Goal: Task Accomplishment & Management: Complete application form

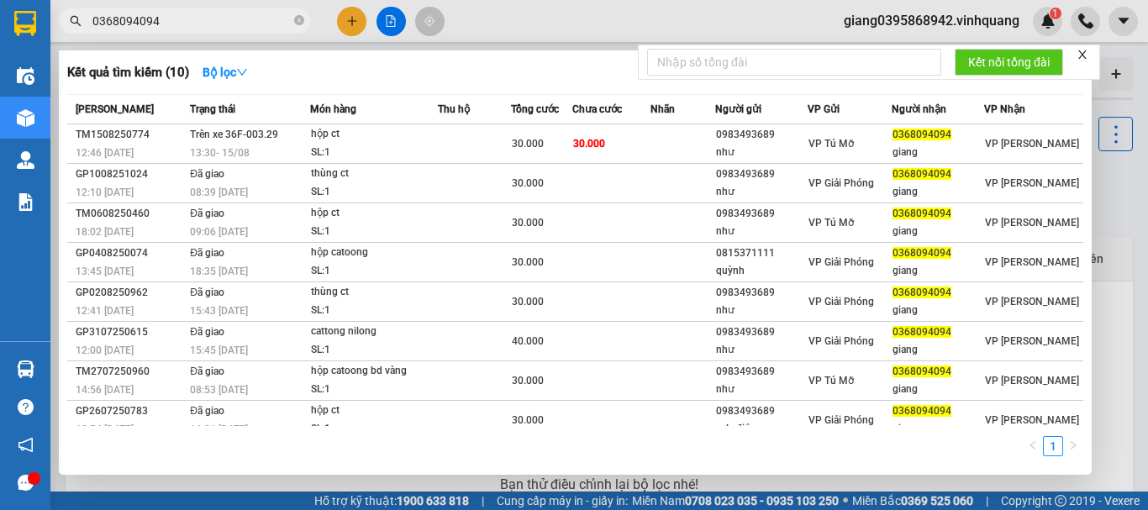
click at [208, 14] on input "0368094094" at bounding box center [191, 21] width 198 height 18
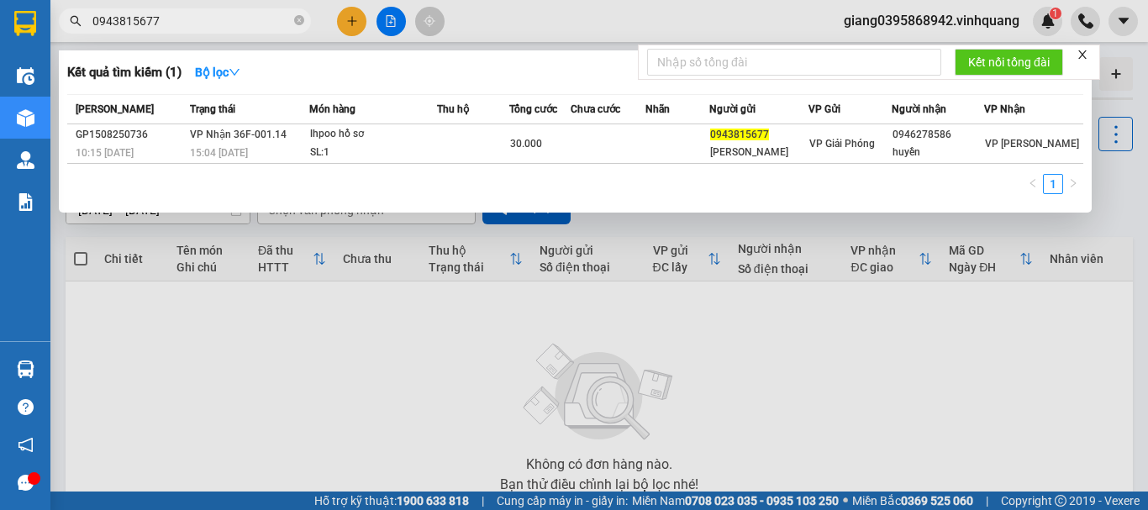
type input "0943815677"
drag, startPoint x: 299, startPoint y: 22, endPoint x: 255, endPoint y: 26, distance: 43.9
click at [297, 22] on icon "close-circle" at bounding box center [299, 20] width 10 height 10
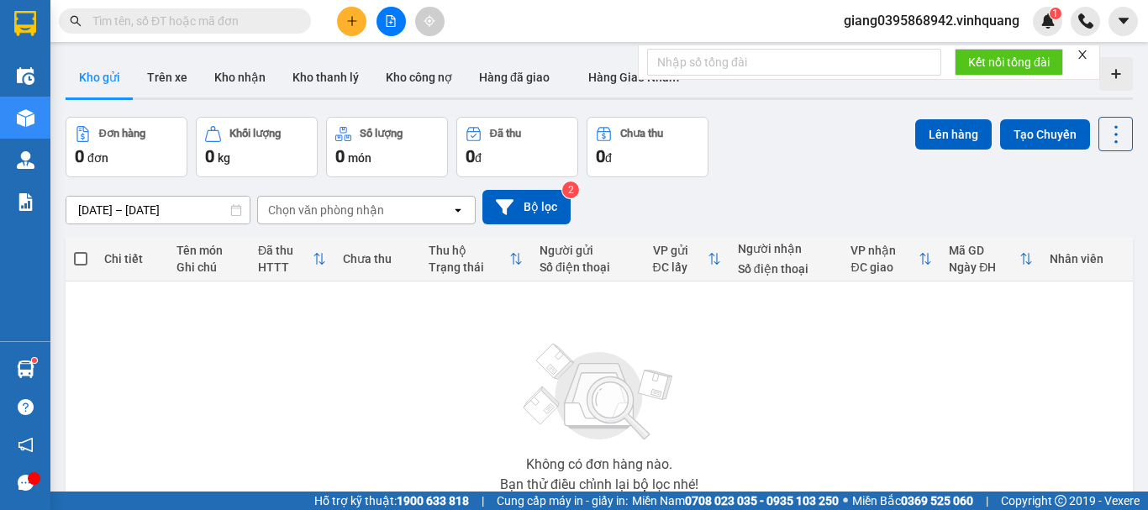
click at [251, 26] on input "text" at bounding box center [191, 21] width 198 height 18
paste input "0965675310"
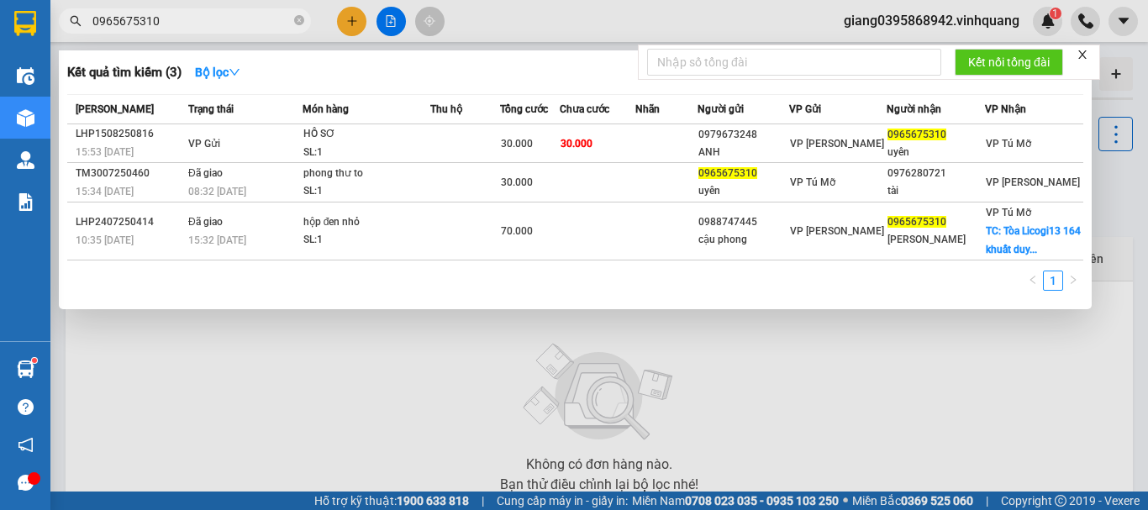
click at [180, 20] on input "0965675310" at bounding box center [191, 21] width 198 height 18
click at [179, 20] on input "0965675310" at bounding box center [191, 21] width 198 height 18
paste input "368094094"
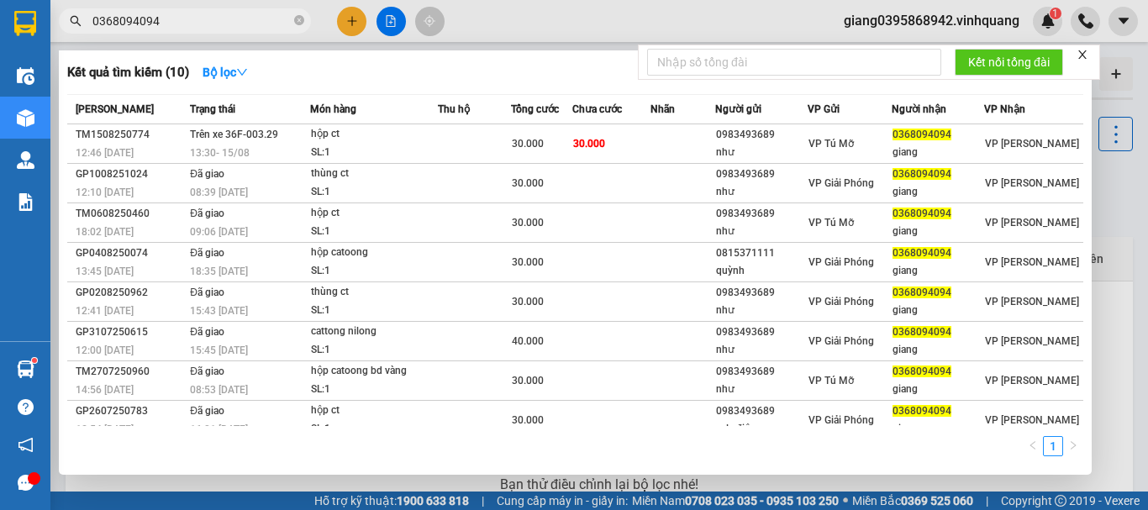
type input "0368094094"
click at [298, 24] on icon "close-circle" at bounding box center [299, 20] width 10 height 10
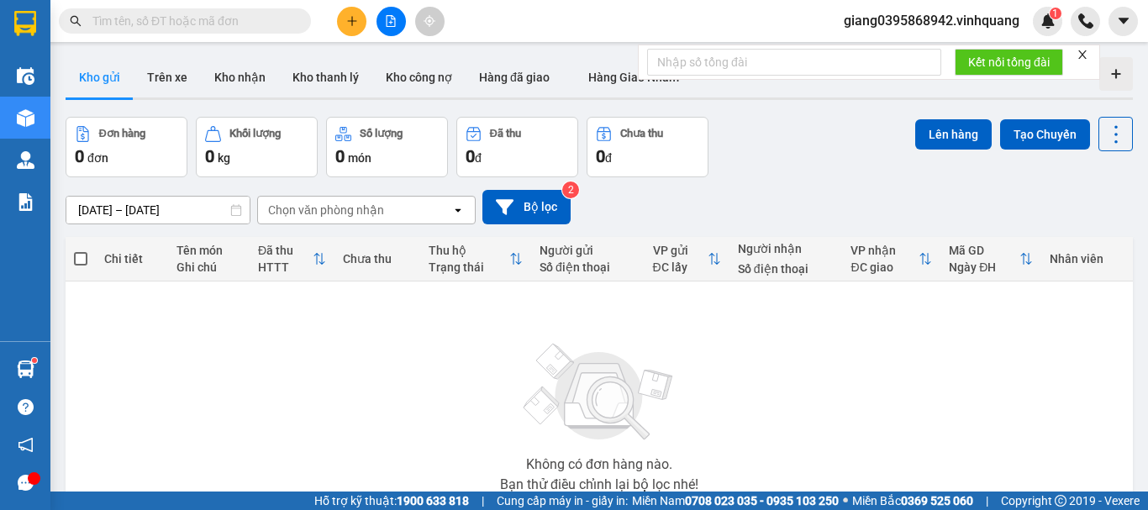
click at [237, 20] on input "text" at bounding box center [191, 21] width 198 height 18
paste input "0935598688"
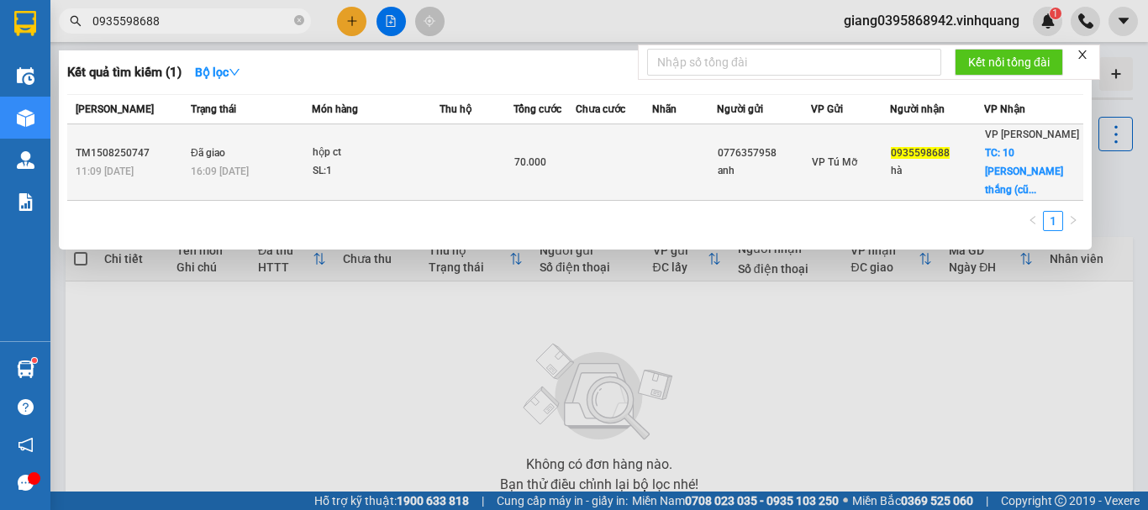
type input "0935598688"
click at [868, 182] on td "VP Tú Mỡ" at bounding box center [851, 162] width 80 height 76
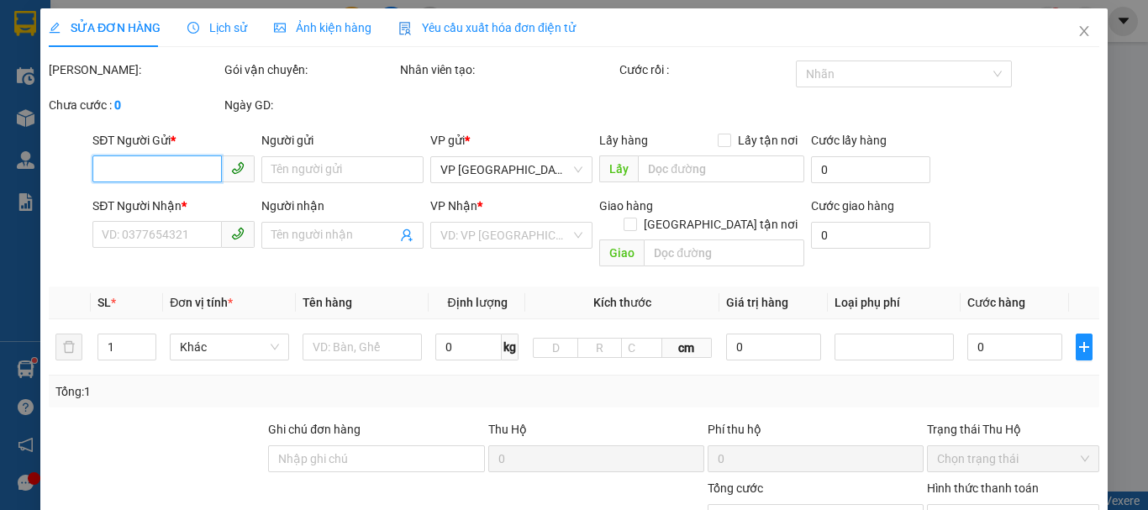
type input "0776357958"
type input "anh"
type input "0935598688"
type input "hà"
checkbox input "true"
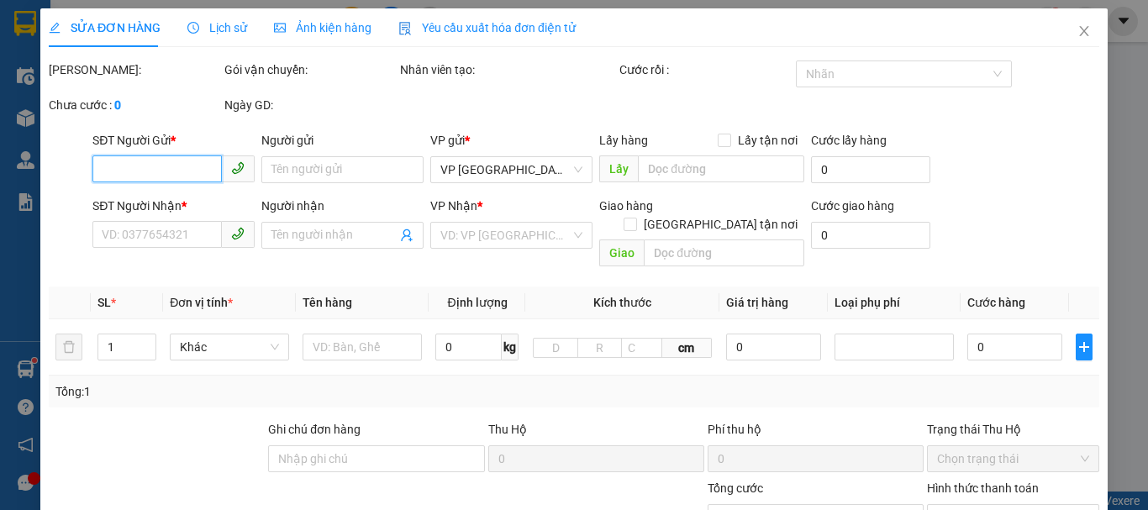
type input "10 [PERSON_NAME] thắng (cũ ) th"
type input "40.000"
type input "70.000"
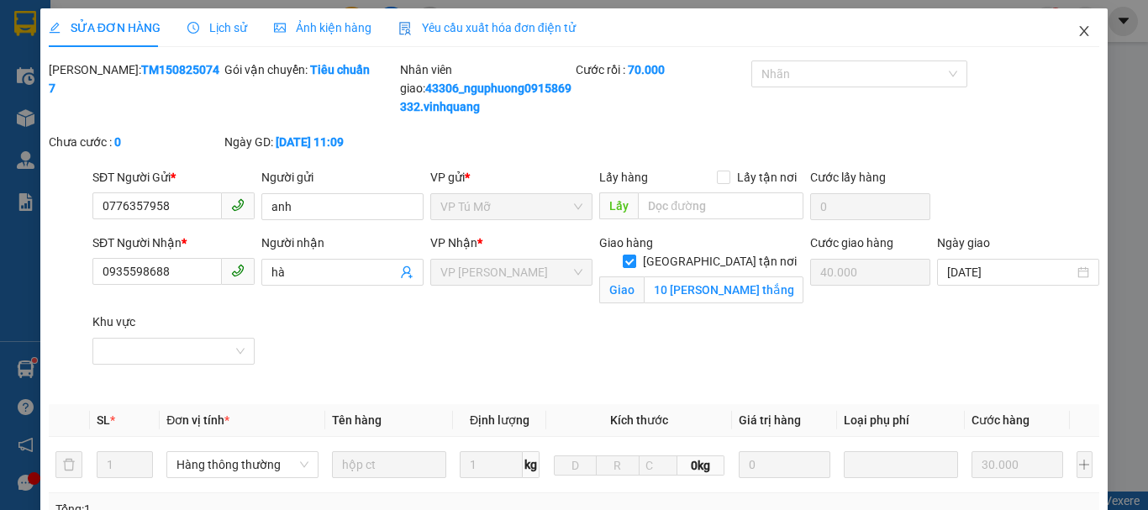
click at [1077, 29] on icon "close" at bounding box center [1083, 30] width 13 height 13
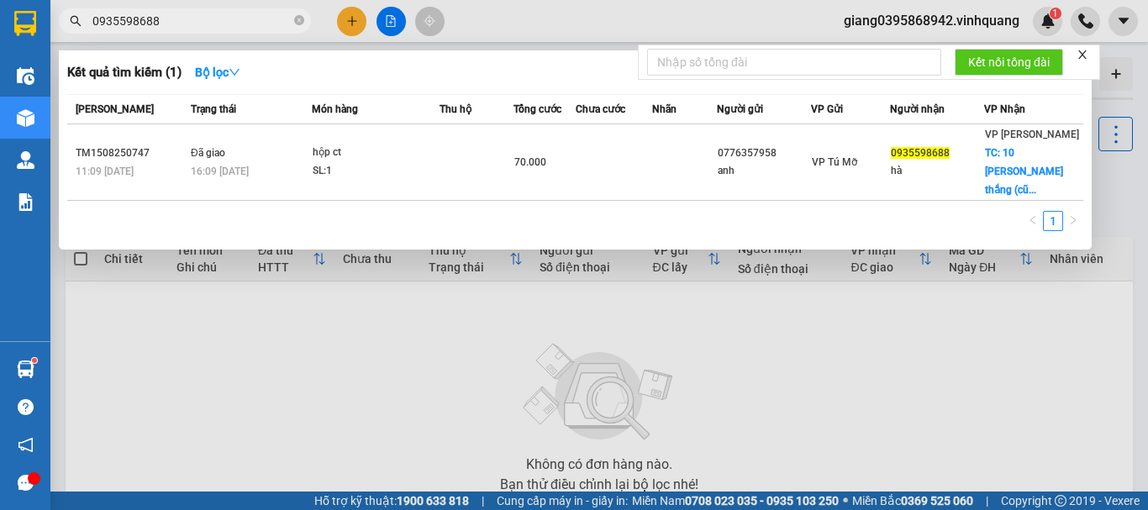
click at [235, 28] on input "0935598688" at bounding box center [191, 21] width 198 height 18
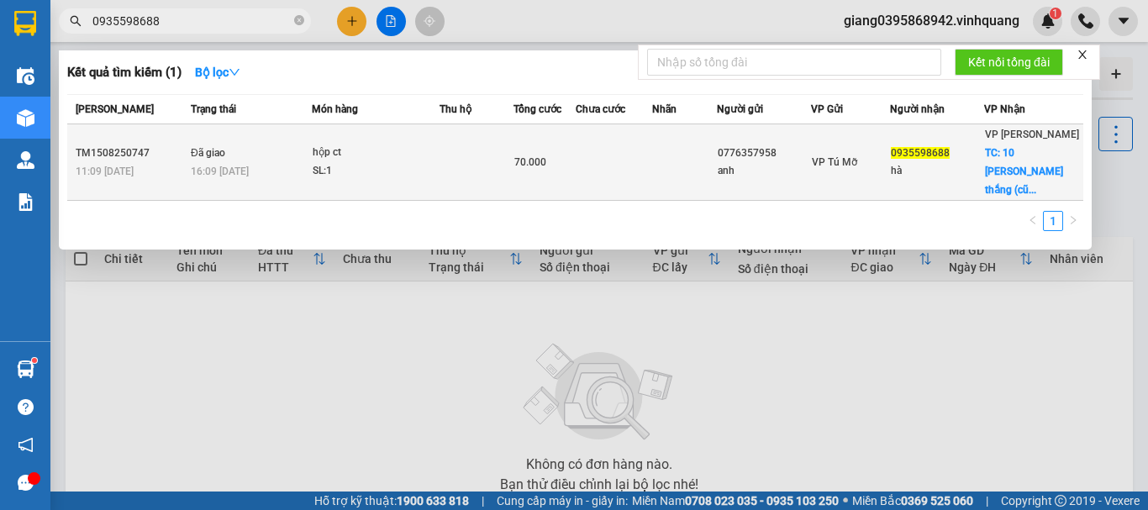
click at [982, 173] on div "hà" at bounding box center [937, 171] width 92 height 18
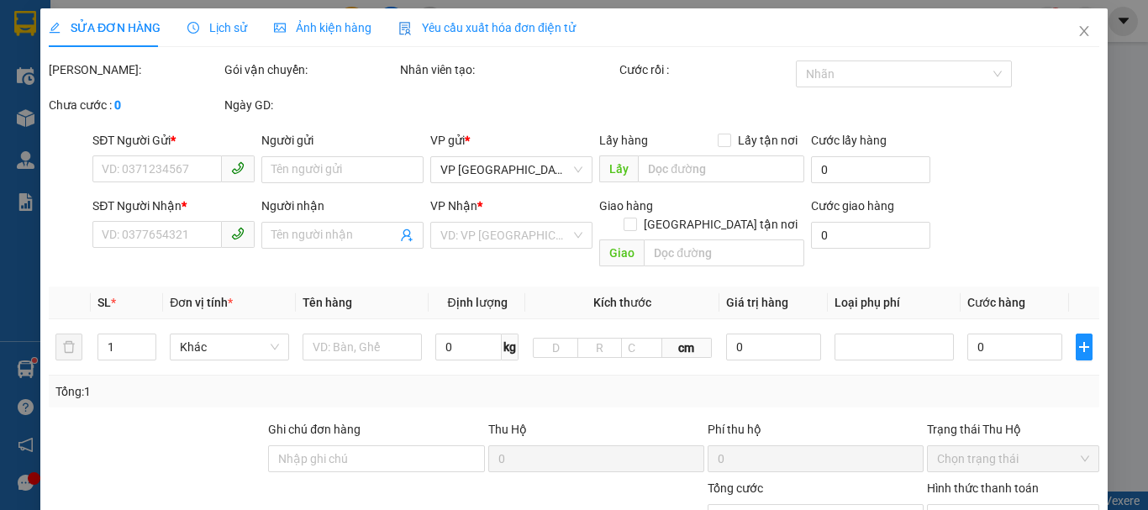
type input "0776357958"
type input "anh"
type input "0935598688"
type input "hà"
checkbox input "true"
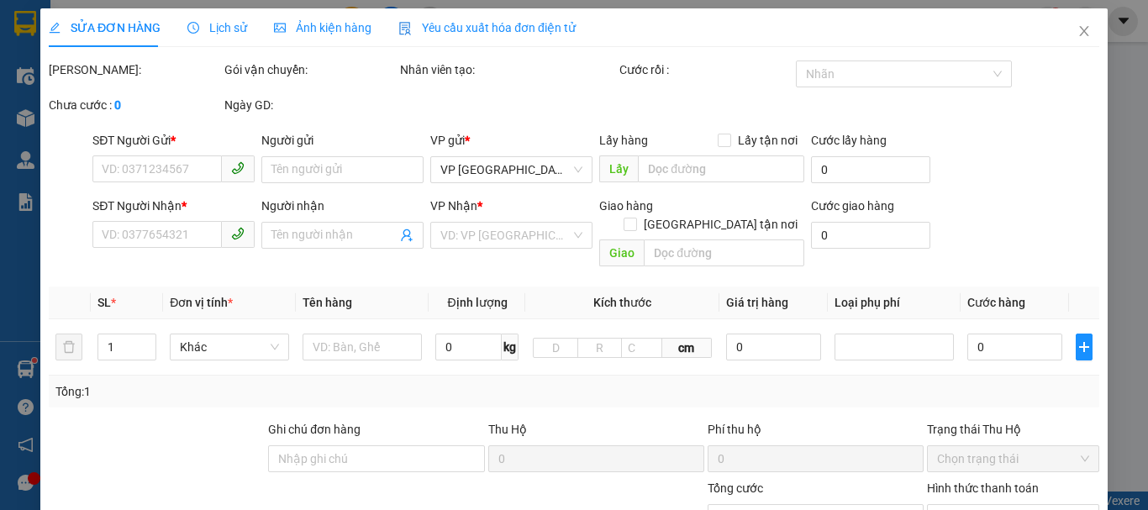
type input "10 [PERSON_NAME] thắng (cũ ) th"
type input "40.000"
type input "70.000"
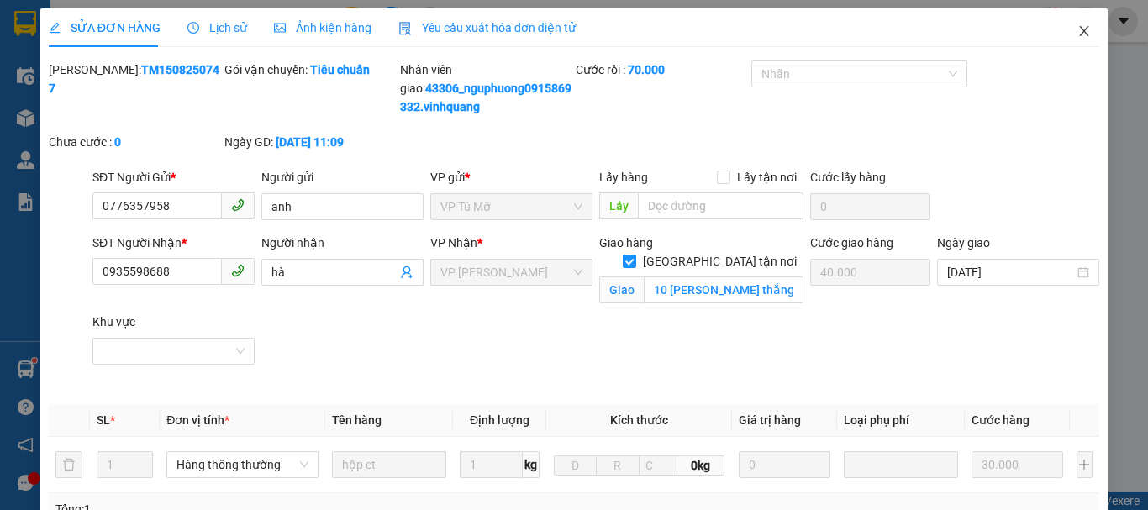
click at [1077, 31] on icon "close" at bounding box center [1083, 30] width 13 height 13
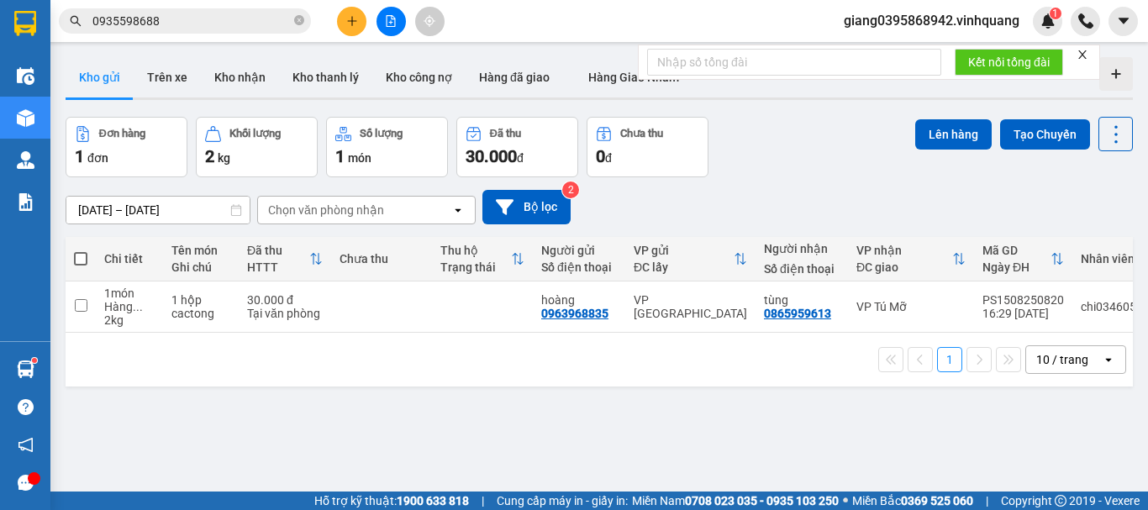
click at [185, 15] on input "0935598688" at bounding box center [191, 21] width 198 height 18
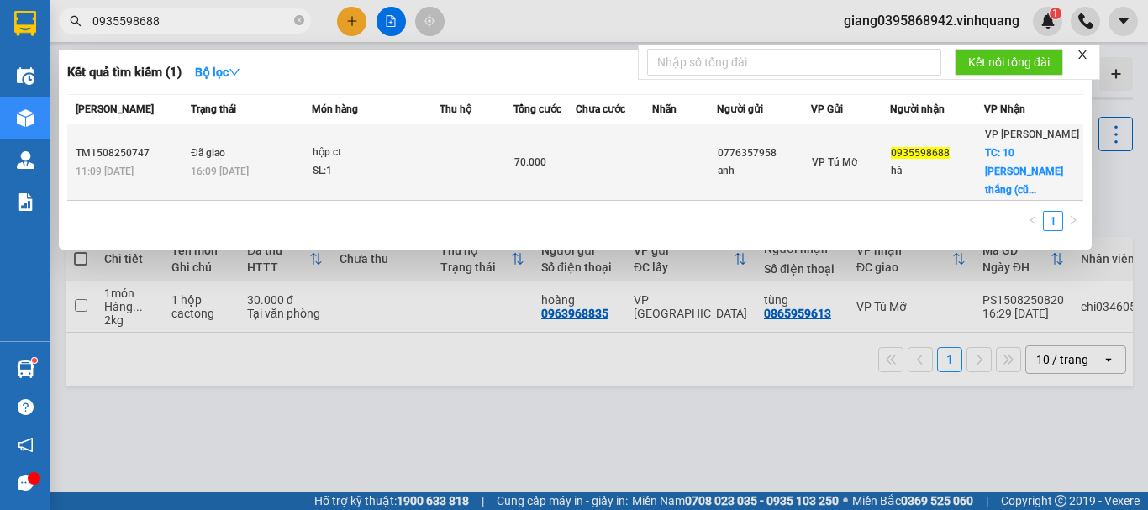
click at [652, 187] on td at bounding box center [614, 162] width 76 height 76
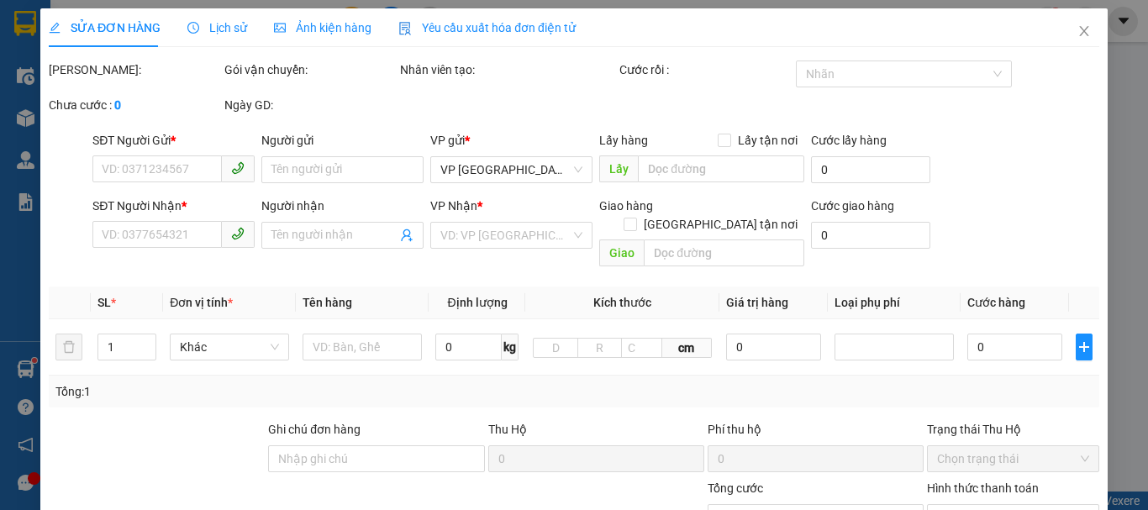
type input "0776357958"
type input "anh"
type input "0935598688"
type input "hà"
checkbox input "true"
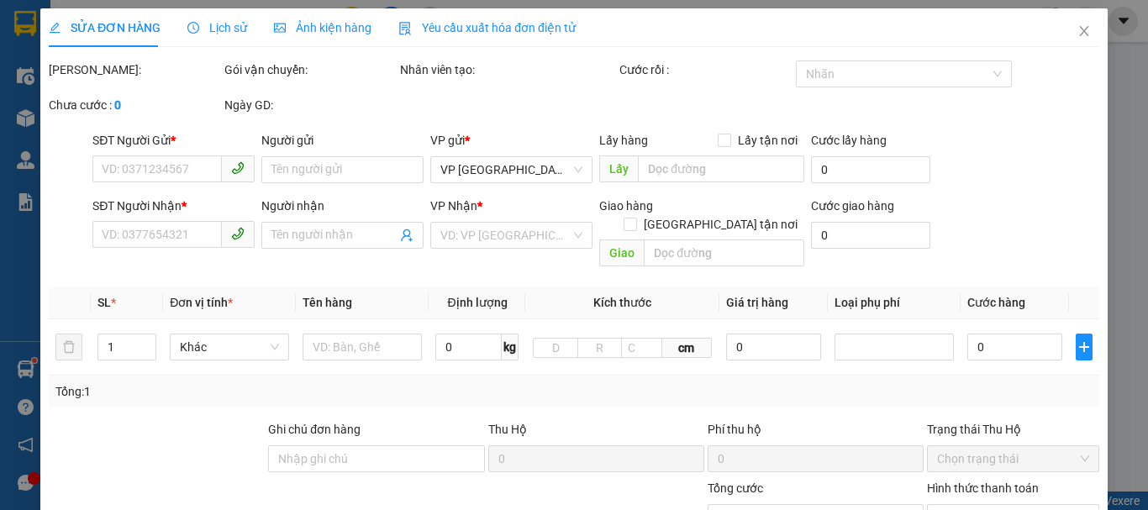
type input "10 [PERSON_NAME] thắng (cũ ) th"
type input "40.000"
type input "70.000"
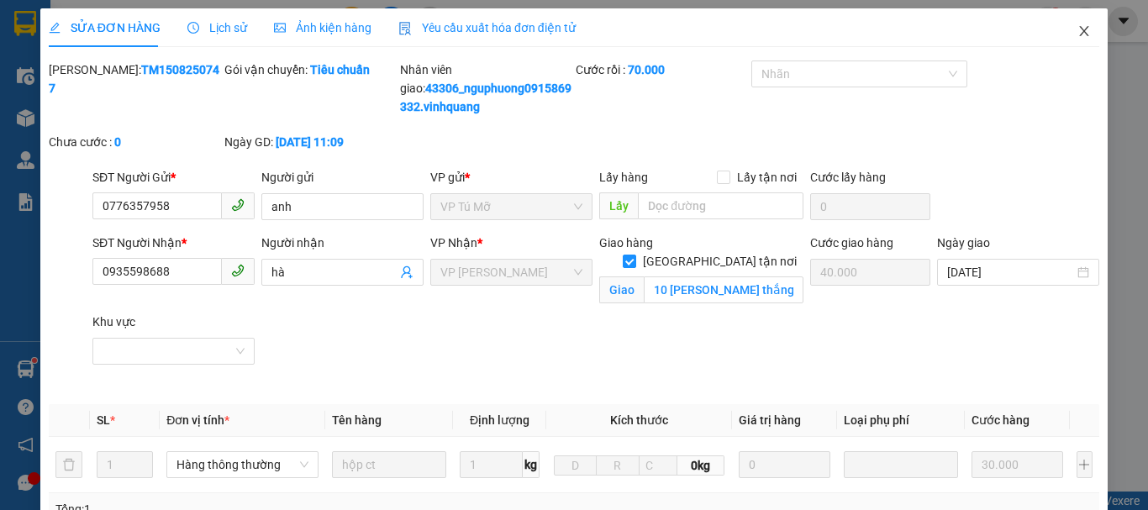
click at [1077, 36] on icon "close" at bounding box center [1083, 30] width 13 height 13
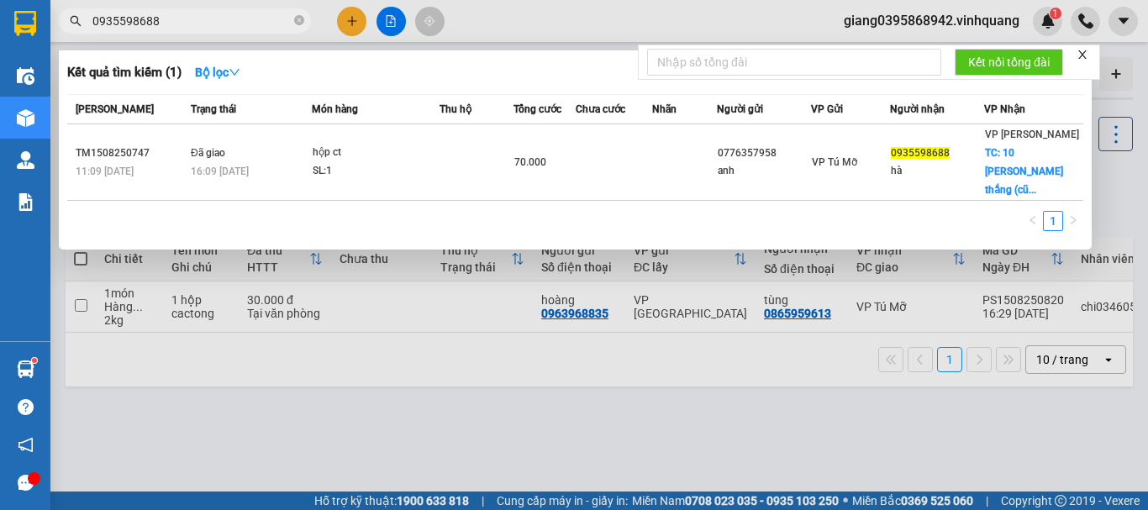
click at [229, 14] on input "0935598688" at bounding box center [191, 21] width 198 height 18
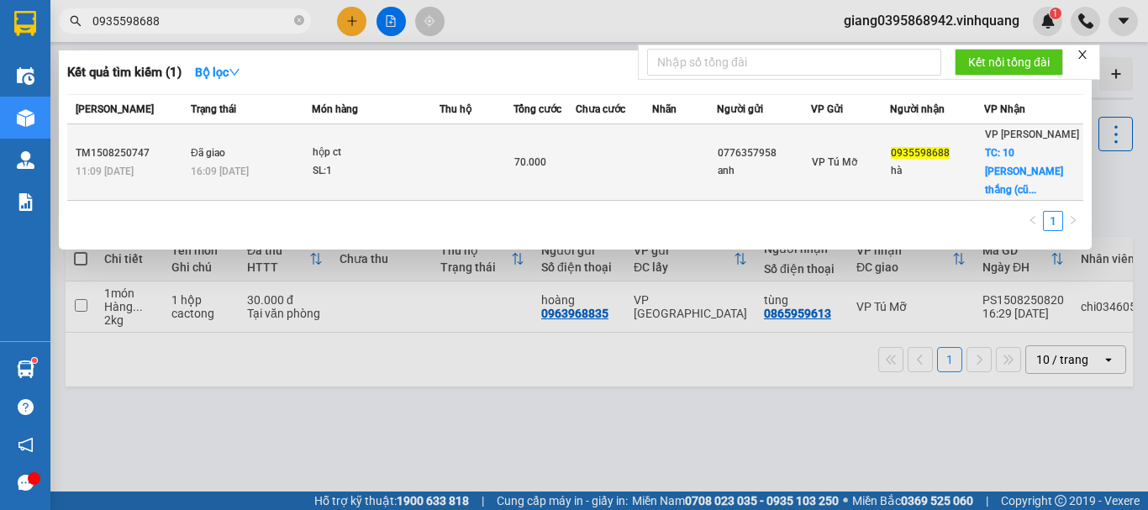
click at [638, 164] on td at bounding box center [614, 162] width 76 height 76
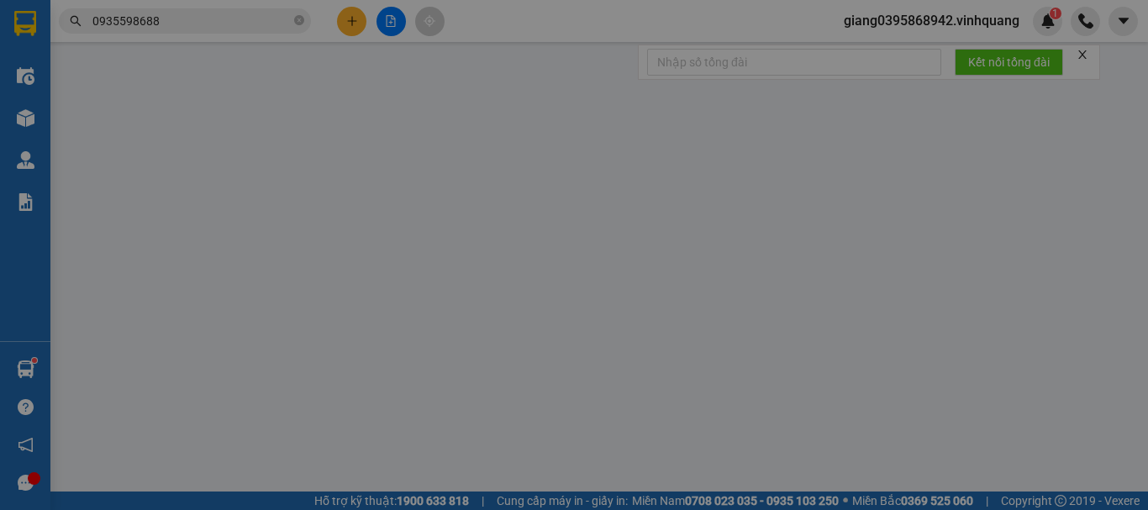
type input "0776357958"
type input "anh"
type input "0935598688"
type input "hà"
checkbox input "true"
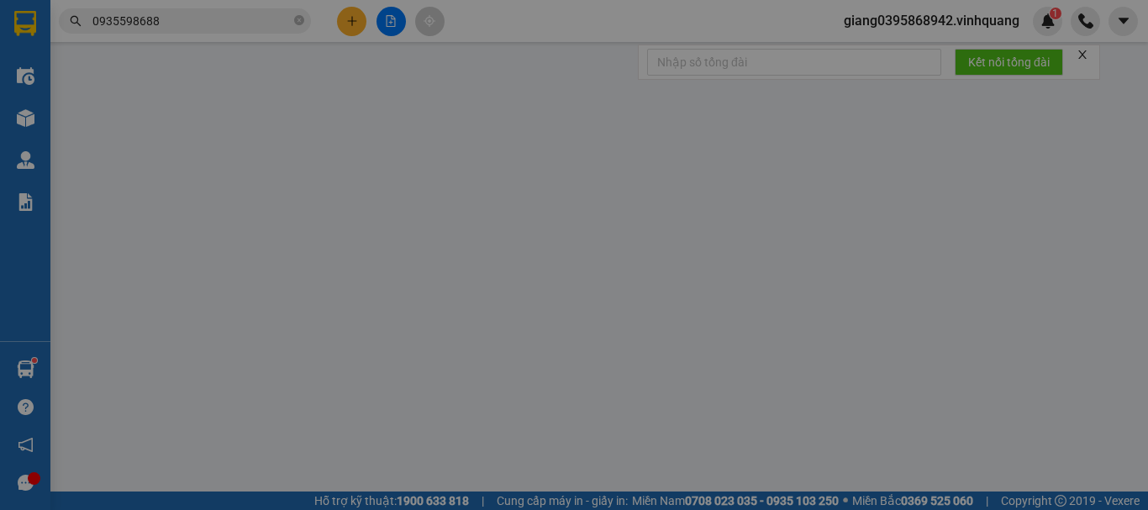
type input "10 [PERSON_NAME] thắng (cũ ) th"
type input "40.000"
type input "70.000"
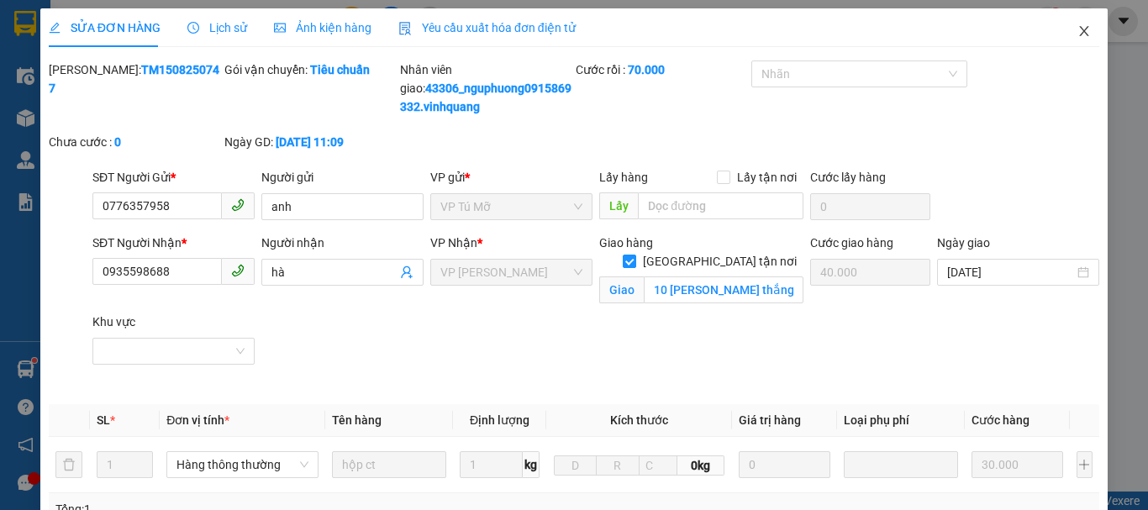
click at [1077, 30] on icon "close" at bounding box center [1083, 30] width 13 height 13
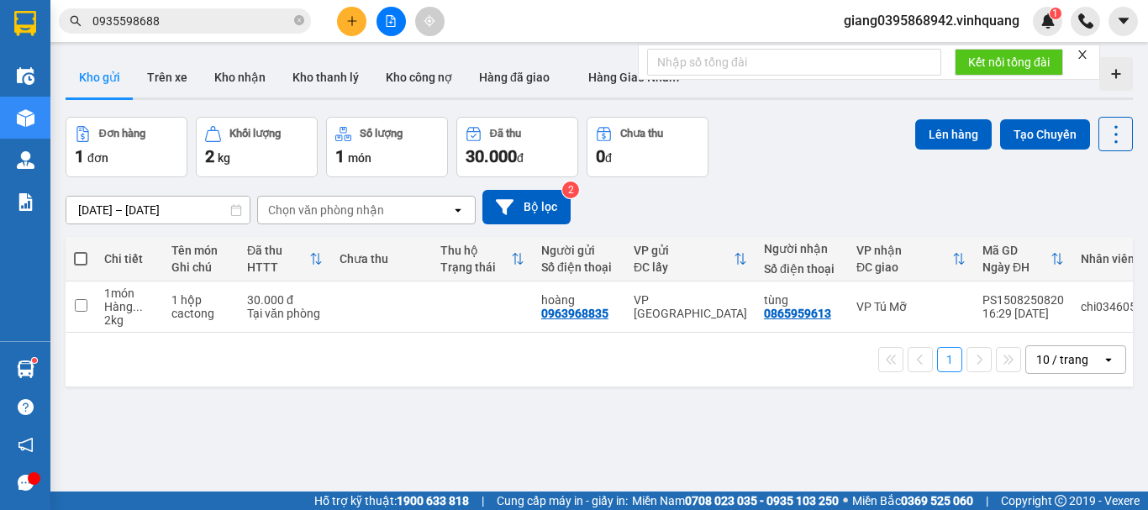
click at [203, 25] on input "0935598688" at bounding box center [191, 21] width 198 height 18
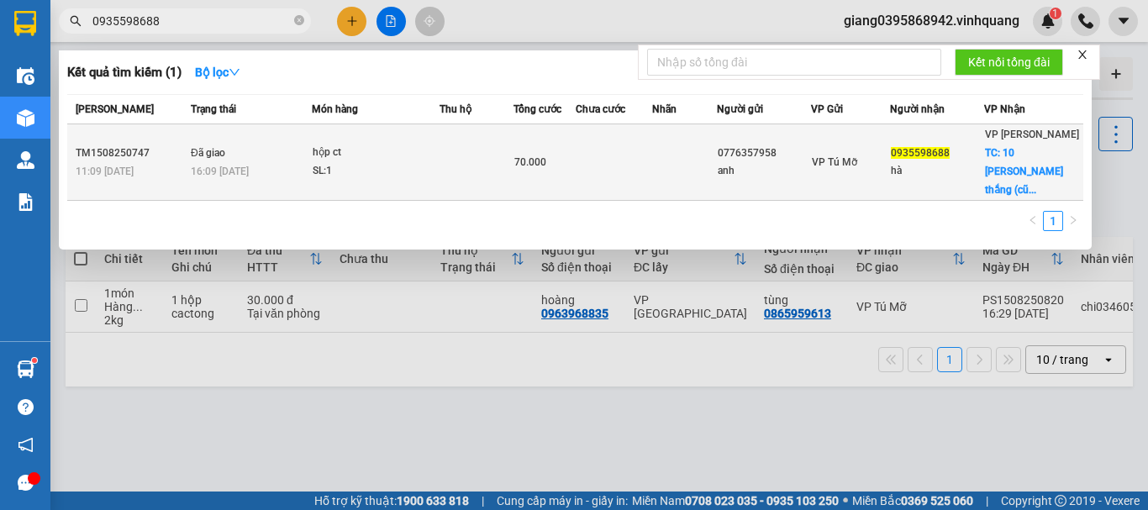
click at [619, 153] on td at bounding box center [614, 162] width 76 height 76
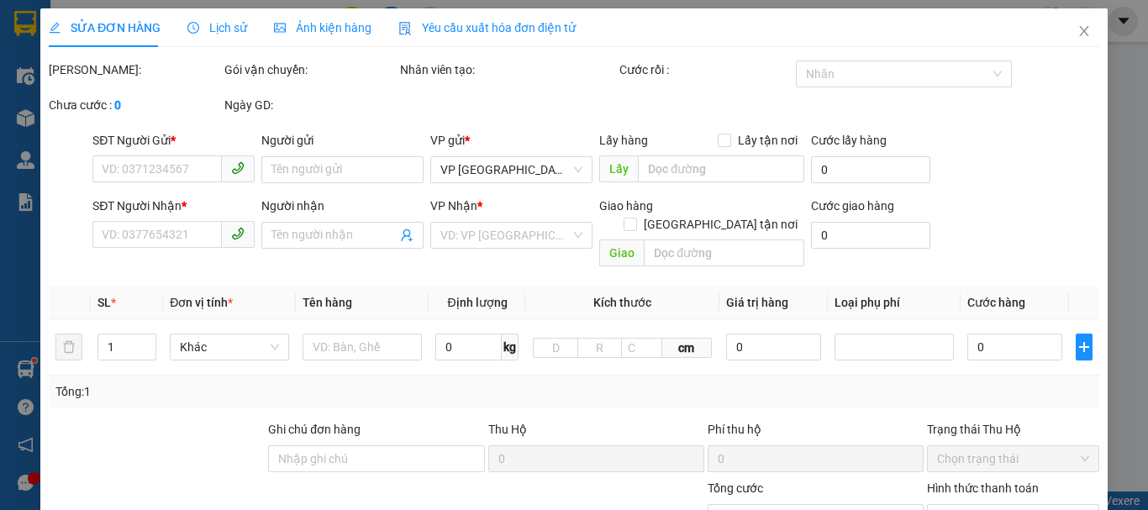
type input "0776357958"
type input "anh"
type input "0935598688"
type input "hà"
checkbox input "true"
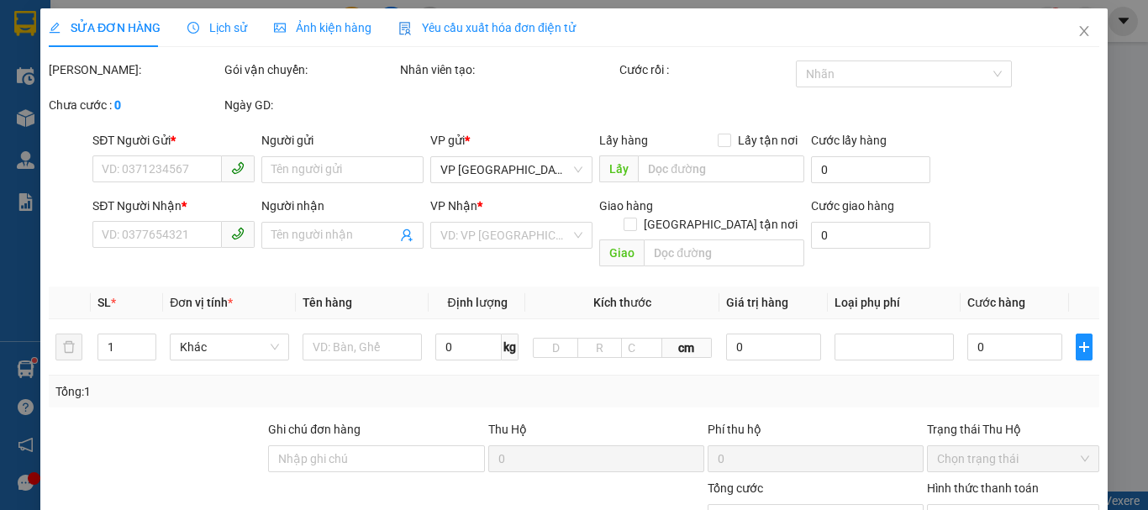
type input "10 [PERSON_NAME] thắng (cũ ) th"
type input "40.000"
type input "70.000"
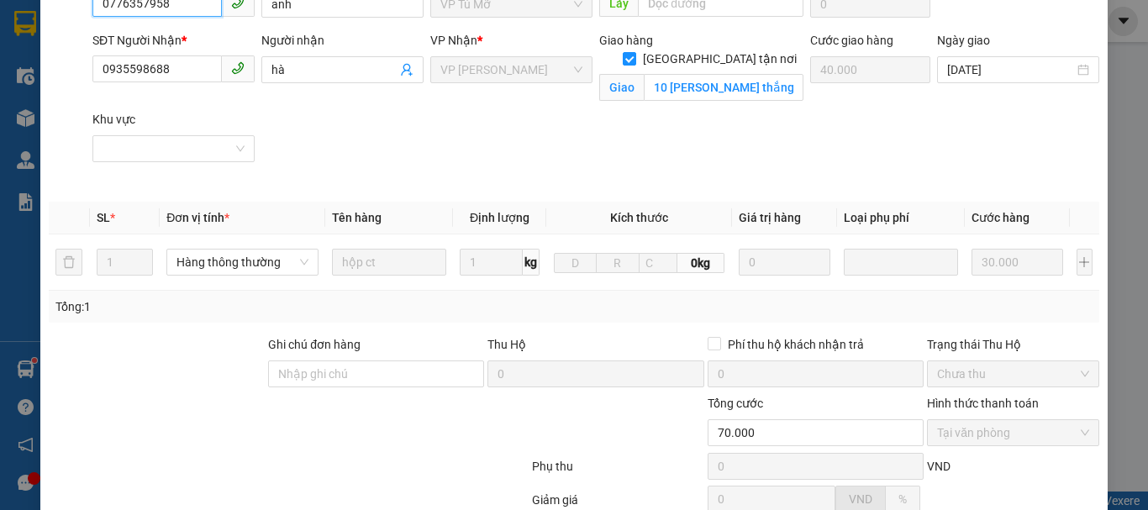
scroll to position [118, 0]
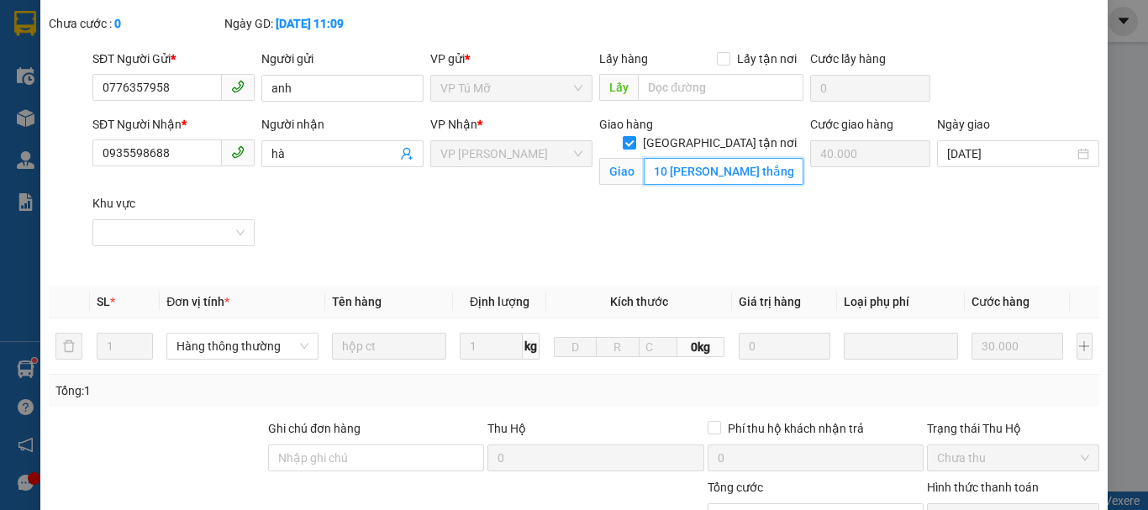
click at [683, 158] on input "10 [PERSON_NAME] thắng (cũ ) th" at bounding box center [724, 171] width 160 height 27
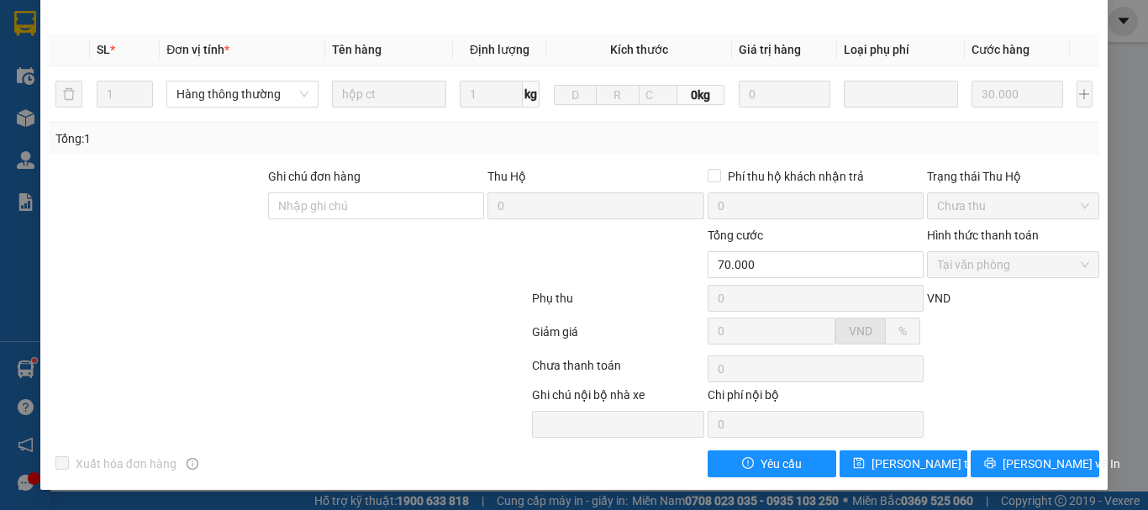
scroll to position [0, 0]
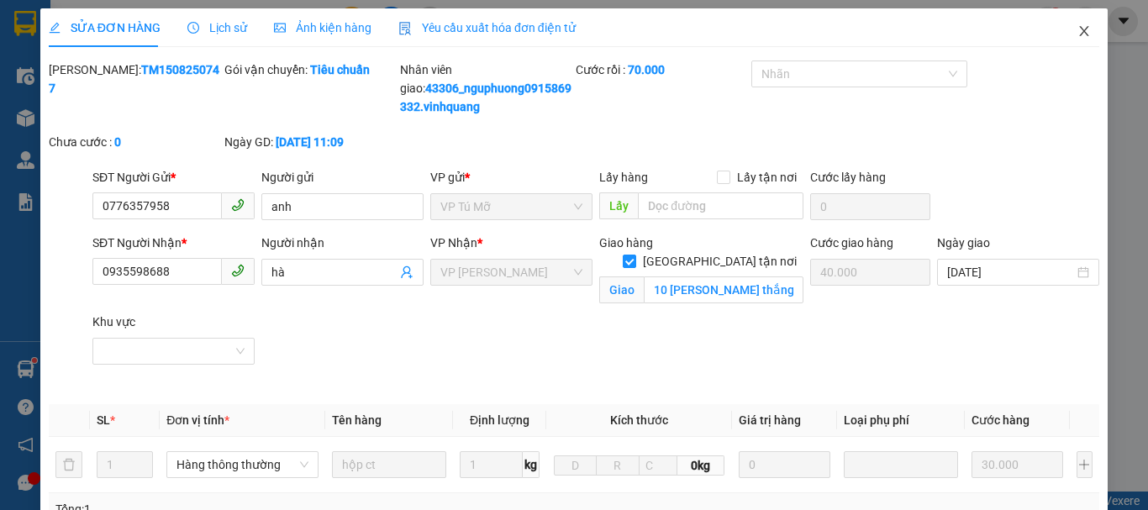
click at [1080, 31] on icon "close" at bounding box center [1084, 31] width 9 height 10
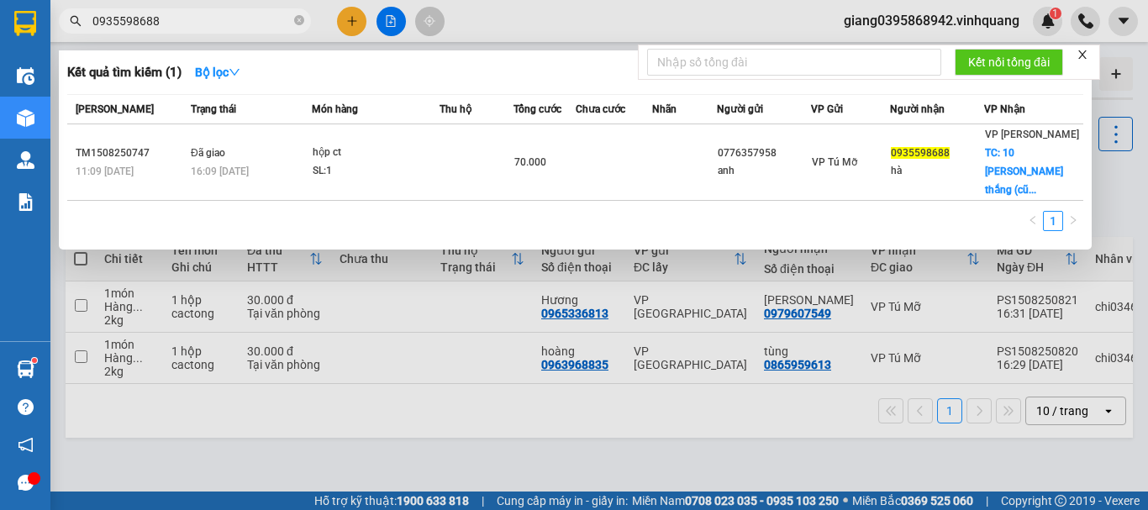
click at [219, 20] on input "0935598688" at bounding box center [191, 21] width 198 height 18
click at [229, 25] on input "0935598688" at bounding box center [191, 21] width 198 height 18
paste input "28064444"
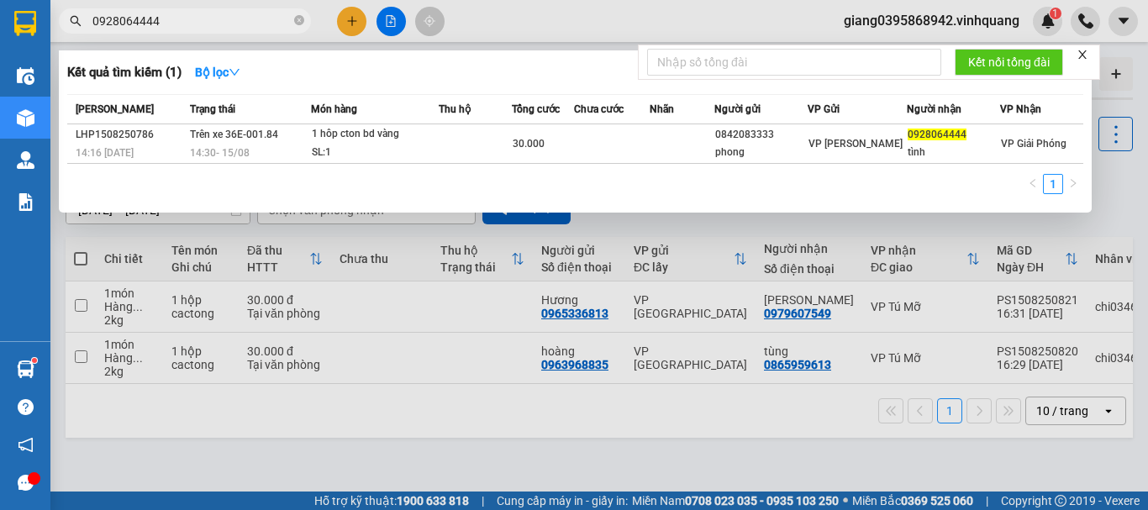
type input "0928064444"
click at [298, 23] on icon "close-circle" at bounding box center [299, 20] width 10 height 10
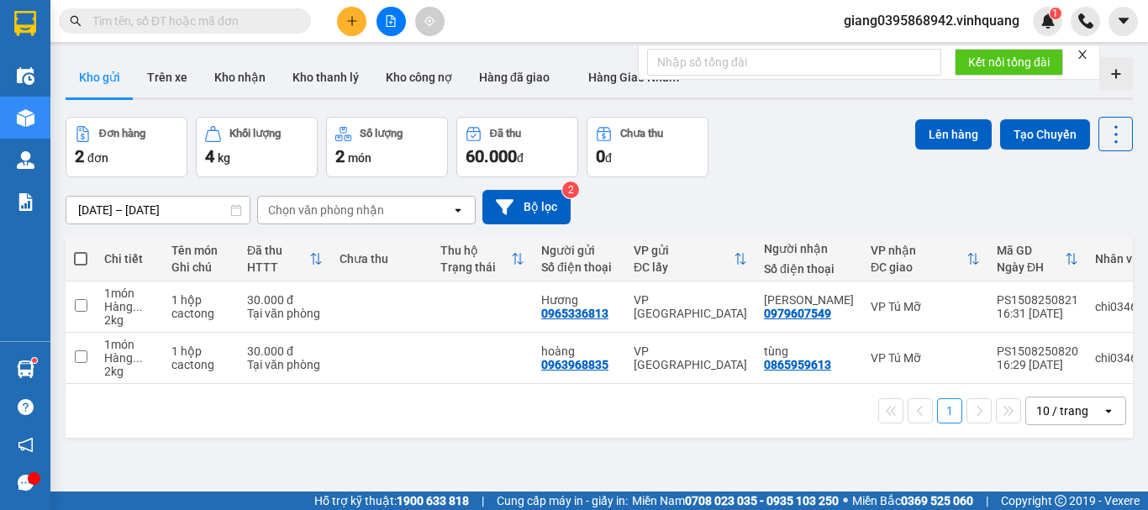
paste input "0978038000"
type input "0978038000"
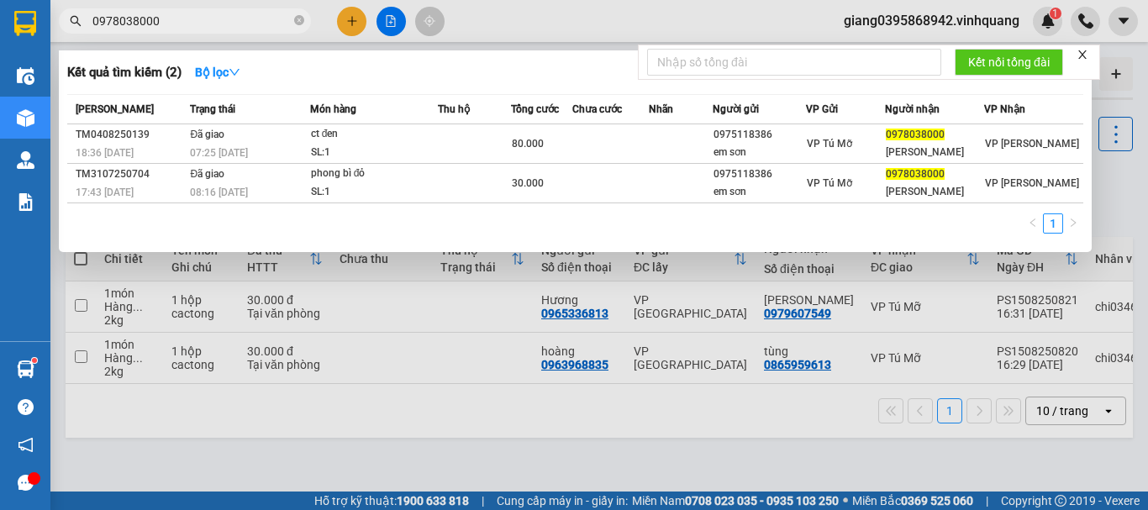
click at [227, 28] on input "0978038000" at bounding box center [191, 21] width 198 height 18
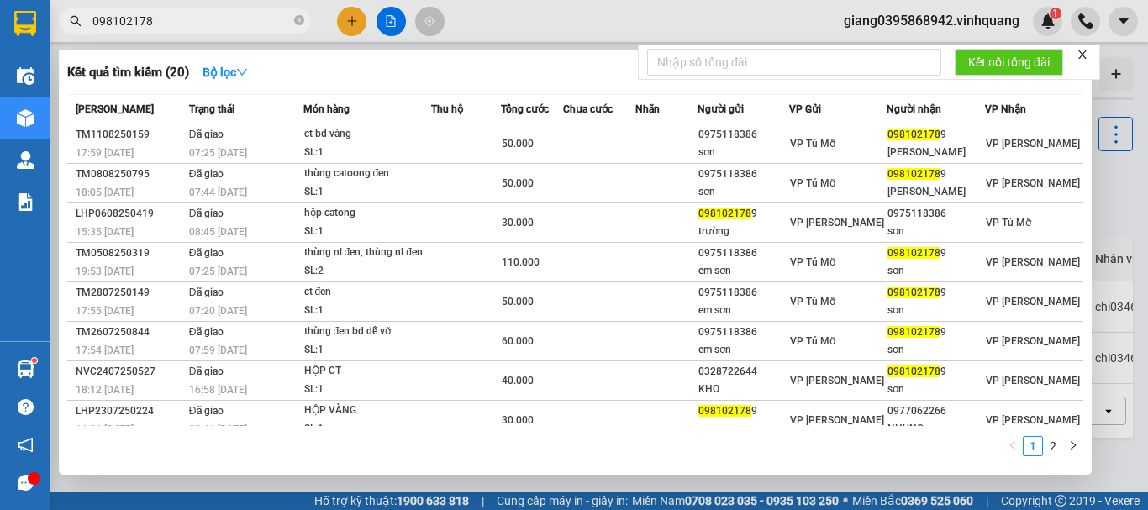
type input "0981021789"
click at [258, 18] on input "0981021789" at bounding box center [191, 21] width 198 height 18
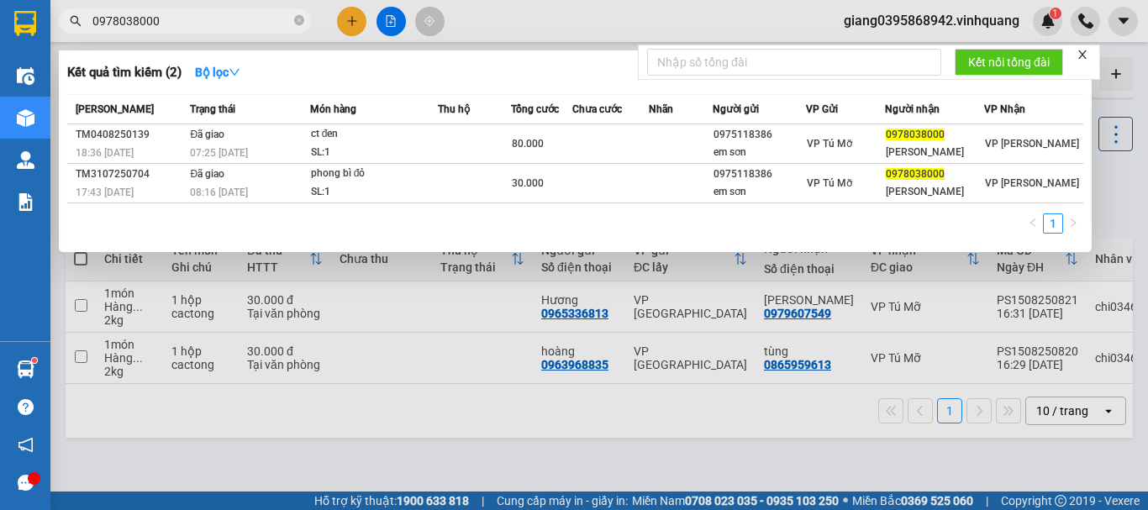
click at [184, 18] on input "0978038000" at bounding box center [191, 21] width 198 height 18
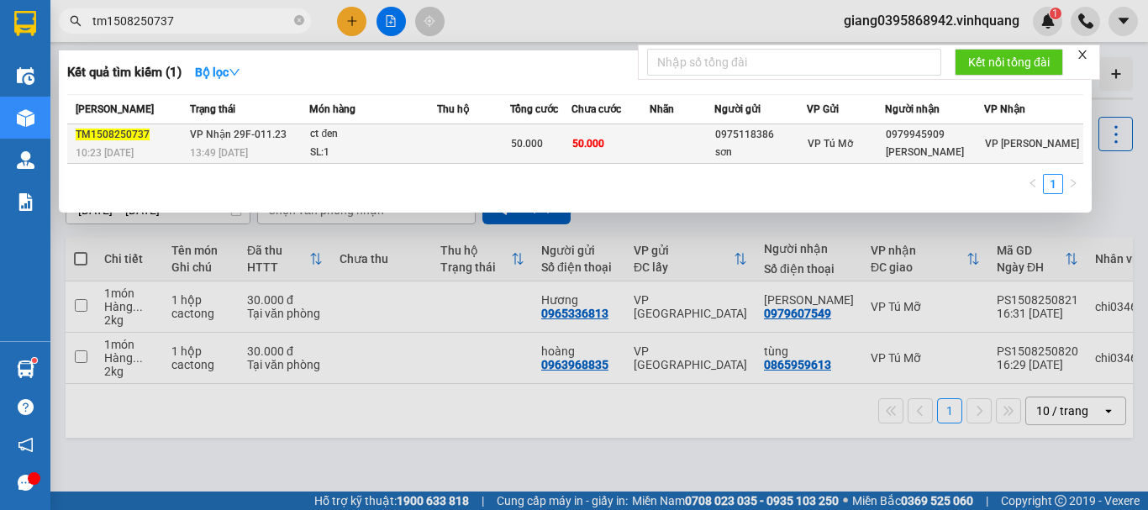
type input "tm1508250737"
click at [646, 138] on td "50.000" at bounding box center [610, 143] width 78 height 39
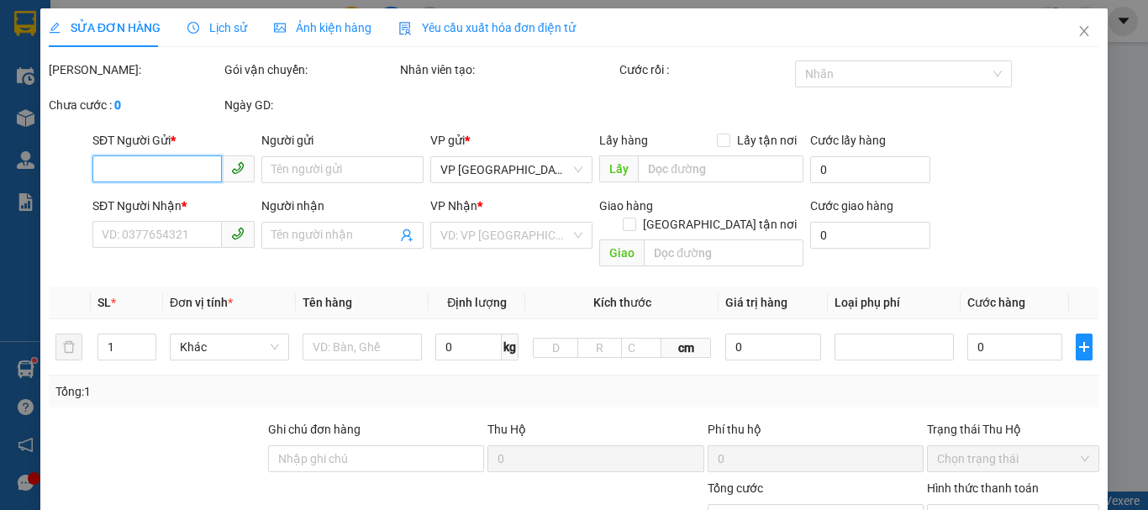
type input "0975118386"
type input "sơn"
type input "0979945909"
type input "[PERSON_NAME]"
type input "50.000"
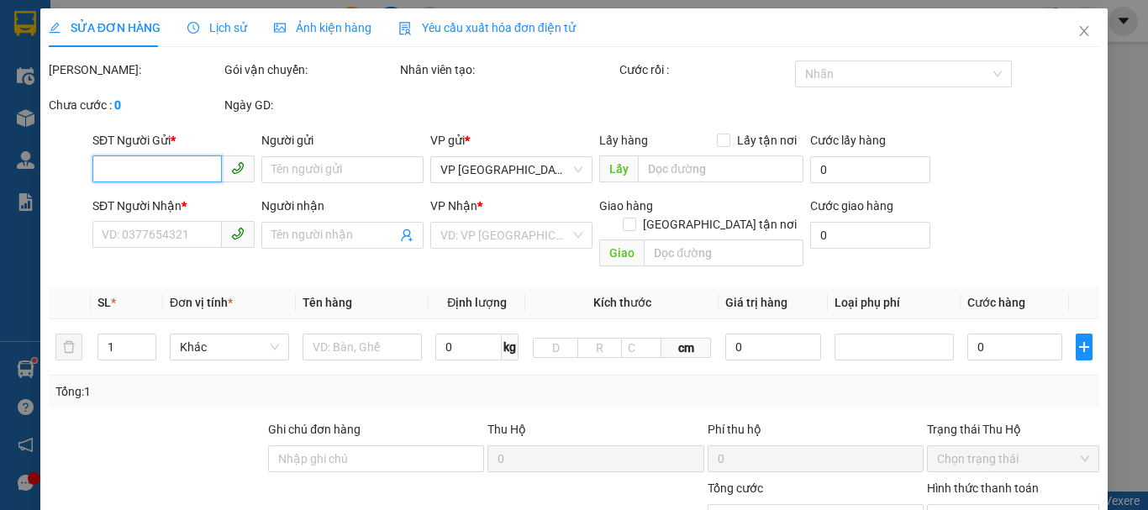
type input "50.000"
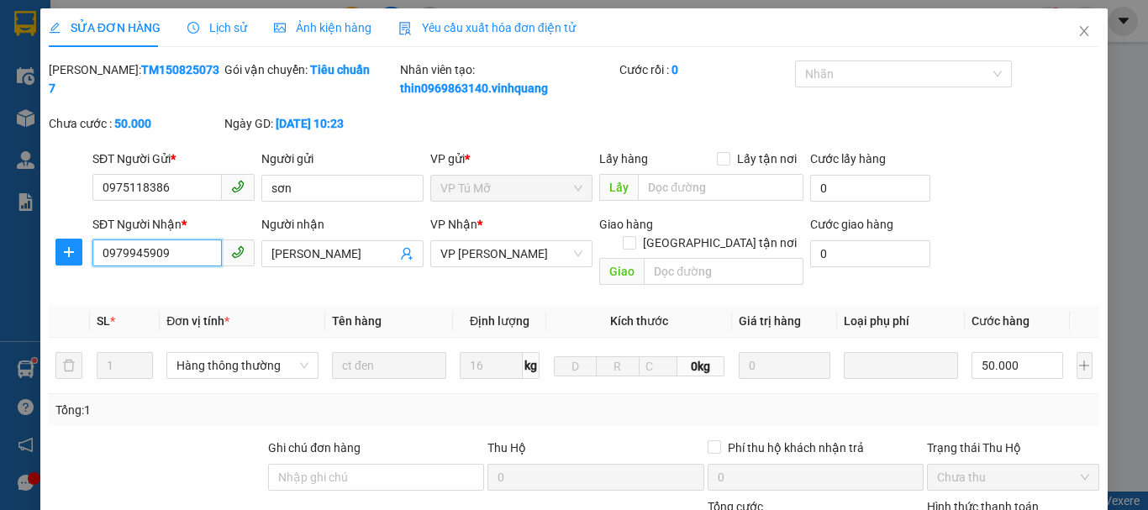
click at [169, 259] on input "0979945909" at bounding box center [156, 253] width 129 height 27
click at [190, 255] on input "0979945909" at bounding box center [156, 253] width 129 height 27
click at [1077, 32] on icon "close" at bounding box center [1083, 30] width 13 height 13
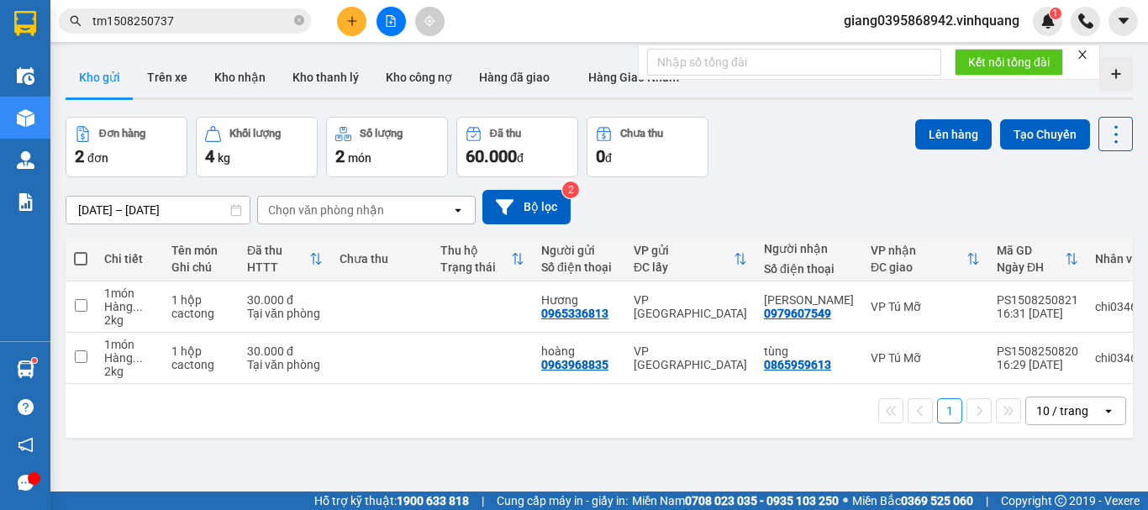
click at [209, 24] on input "tm1508250737" at bounding box center [191, 21] width 198 height 18
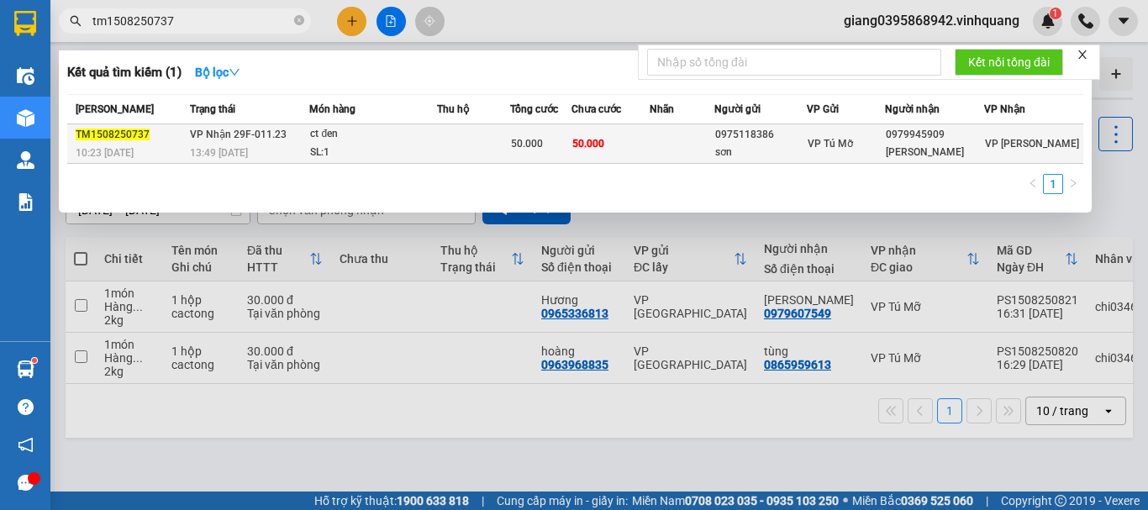
click at [492, 132] on td at bounding box center [473, 143] width 73 height 39
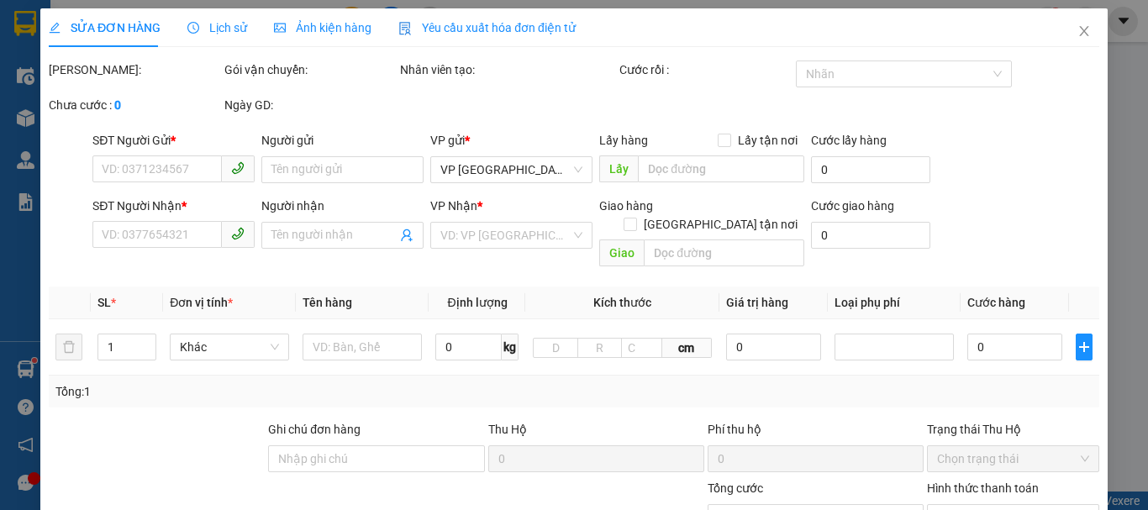
type input "0975118386"
type input "sơn"
type input "0979945909"
type input "[PERSON_NAME]"
type input "50.000"
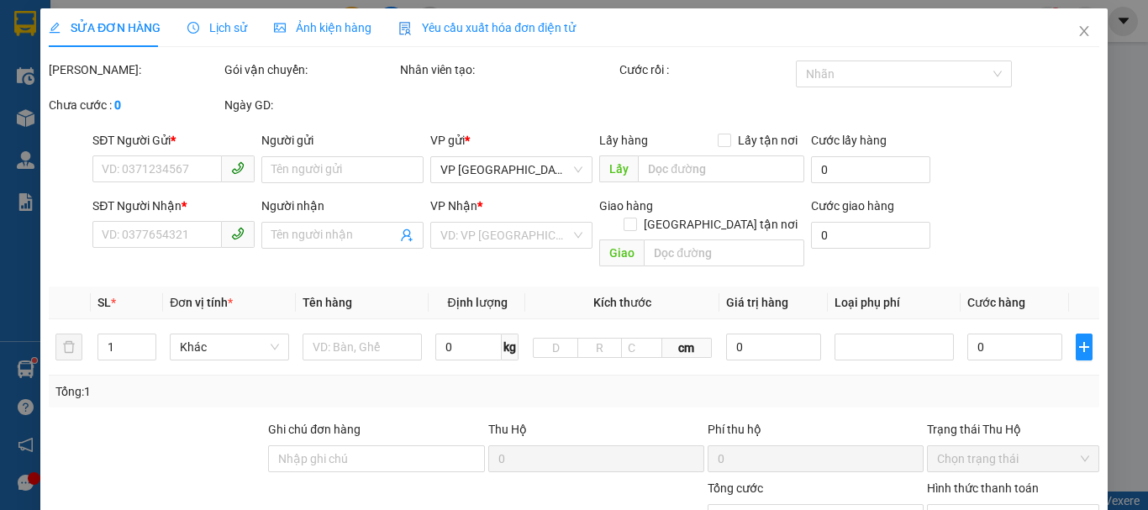
type input "50.000"
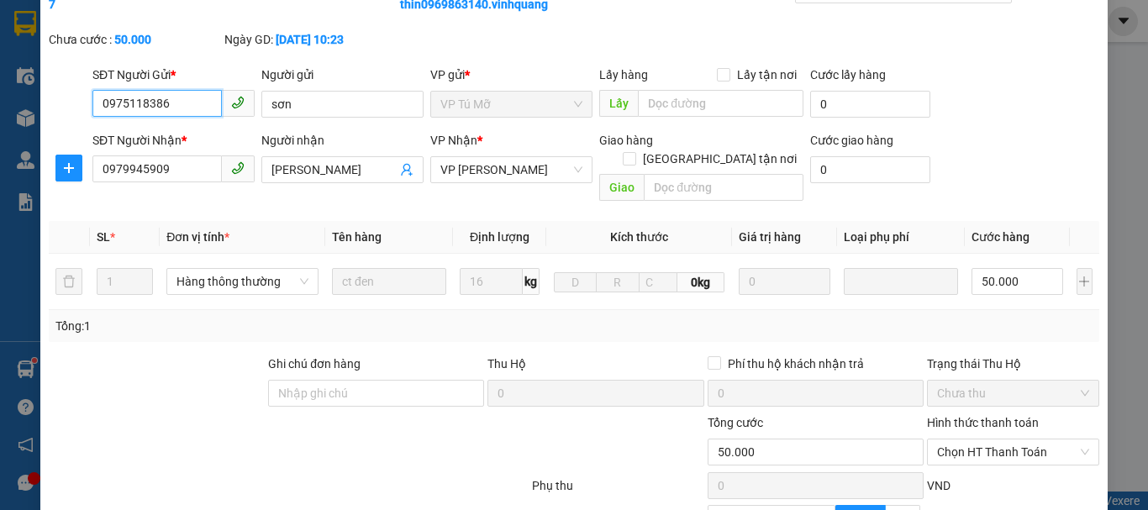
scroll to position [252, 0]
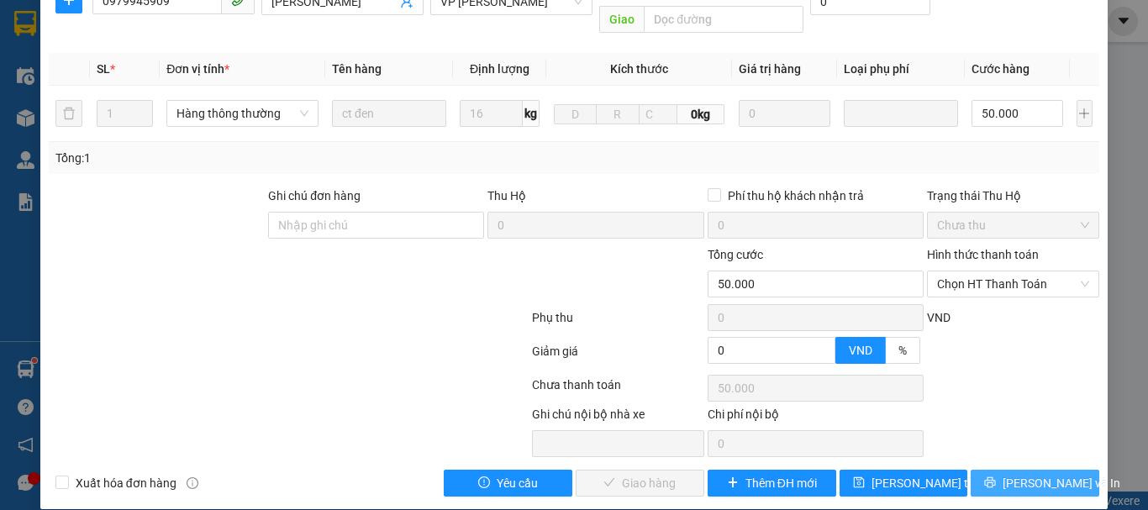
click at [1045, 474] on span "[PERSON_NAME] và In" at bounding box center [1062, 483] width 118 height 18
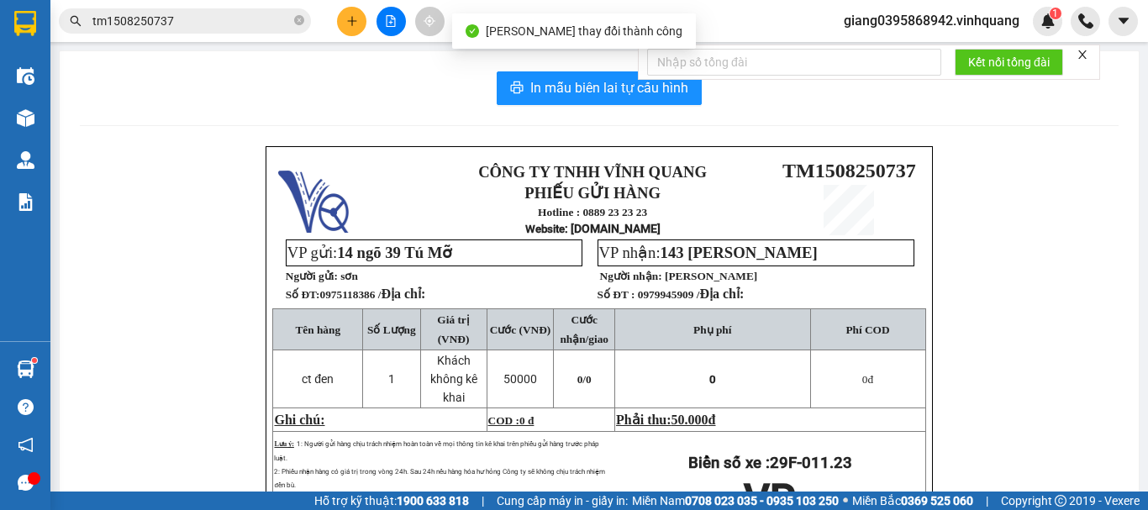
scroll to position [48, 0]
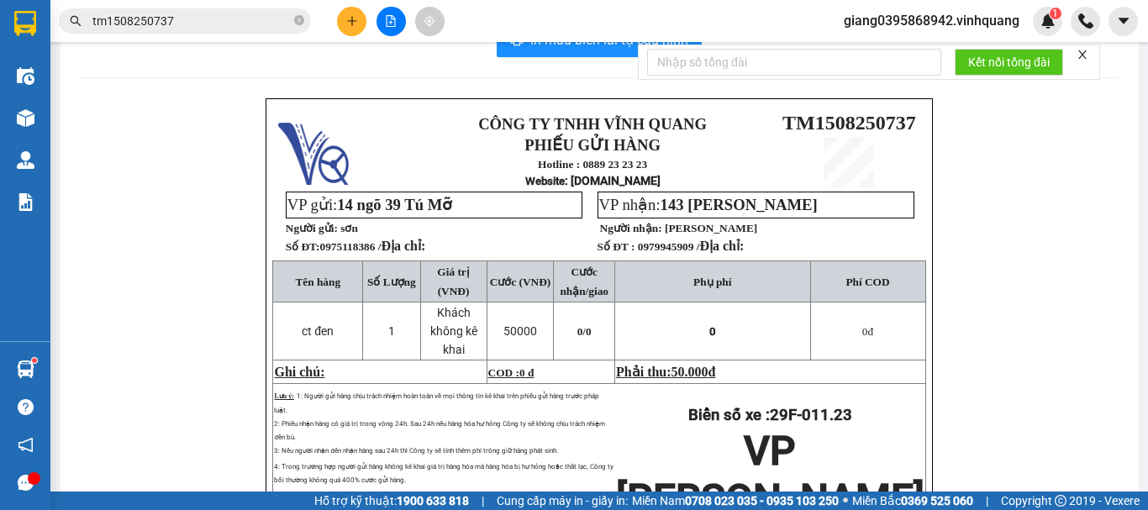
click at [175, 210] on div "CÔNG TY TNHH VĨNH QUANG PHIẾU GỬI HÀNG Hotline : 0889 23 23 23 Website : [DOMAI…" at bounding box center [599, 370] width 1039 height 545
click at [221, 15] on input "tm1508250737" at bounding box center [191, 21] width 198 height 18
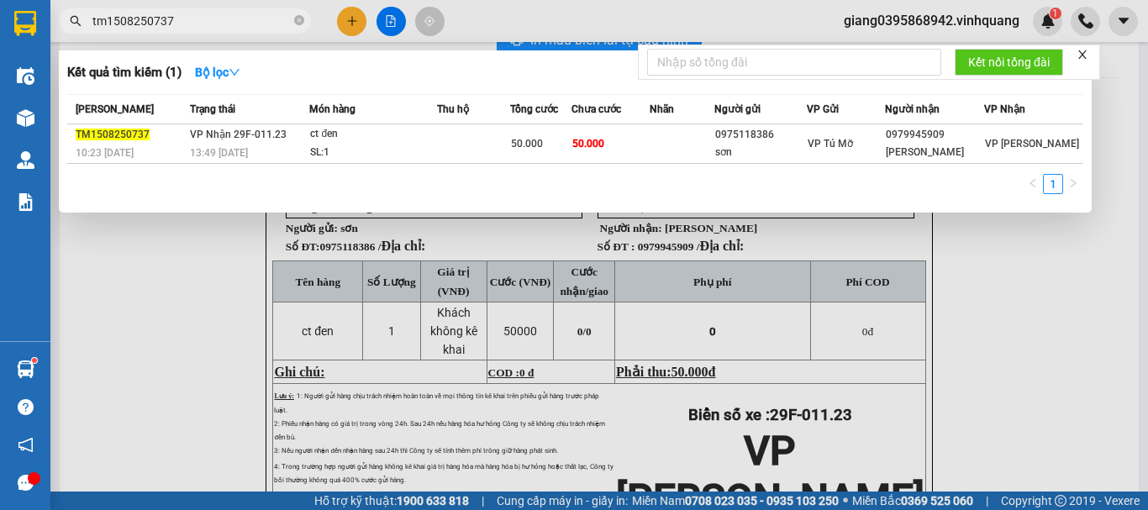
click at [221, 15] on input "tm1508250737" at bounding box center [191, 21] width 198 height 18
paste input "0981021789"
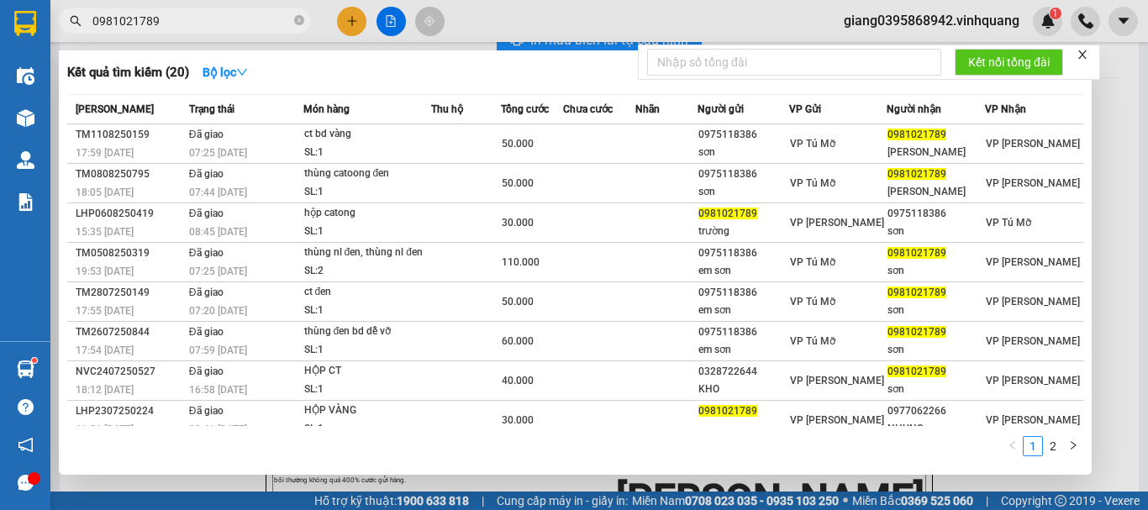
click at [219, 24] on input "0981021789" at bounding box center [191, 21] width 198 height 18
paste input "867688961"
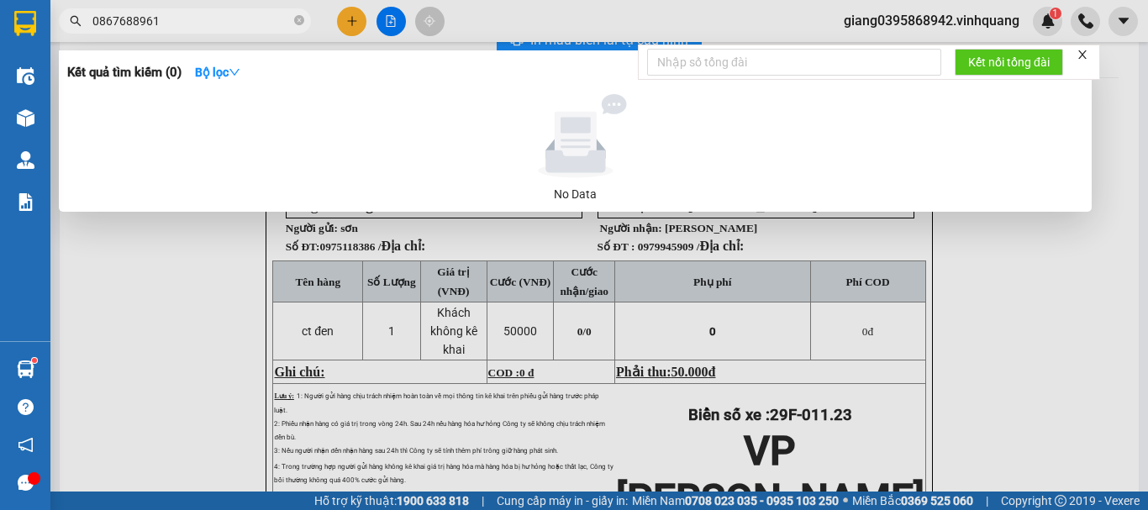
type input "0867688961"
click at [1085, 56] on icon "close" at bounding box center [1083, 55] width 12 height 12
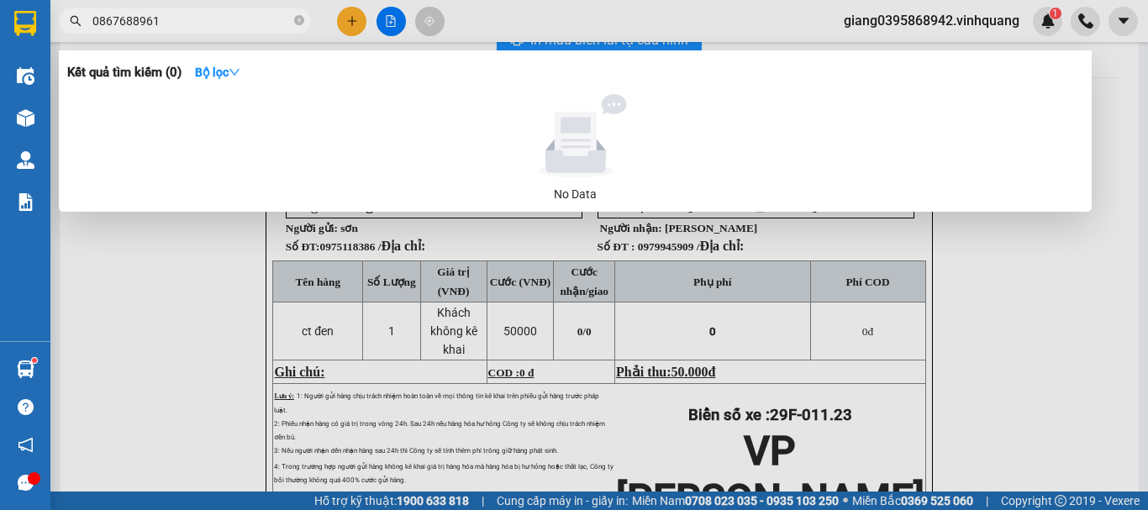
click at [187, 26] on input "0867688961" at bounding box center [191, 21] width 198 height 18
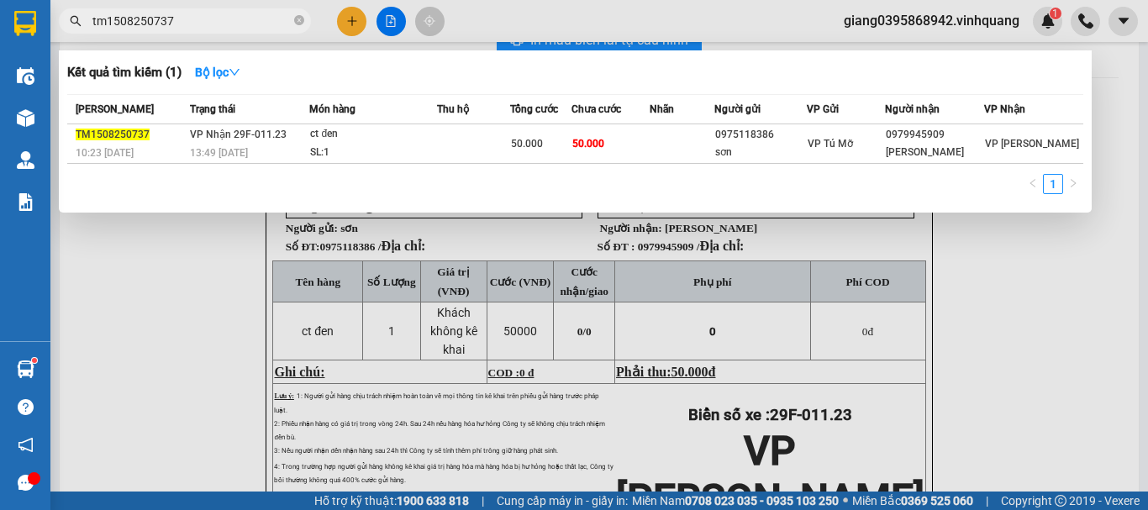
click at [172, 26] on input "tm1508250737" at bounding box center [191, 21] width 198 height 18
paste input "0967867789"
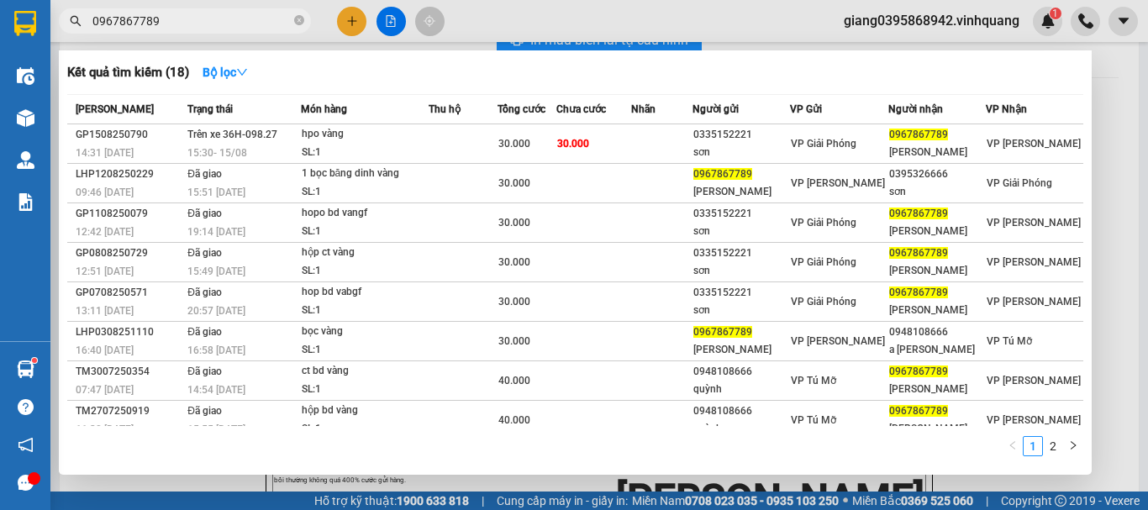
type input "0967867789"
